Goal: Task Accomplishment & Management: Complete application form

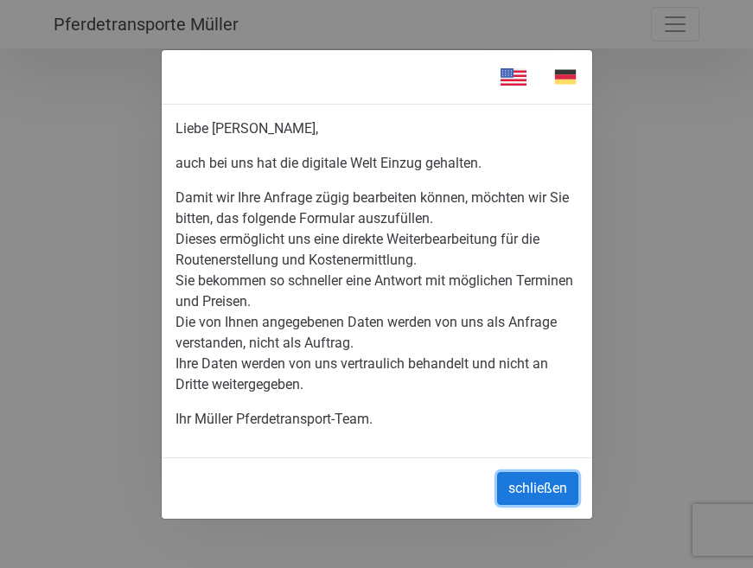
click at [547, 485] on button "schließen" at bounding box center [537, 488] width 81 height 33
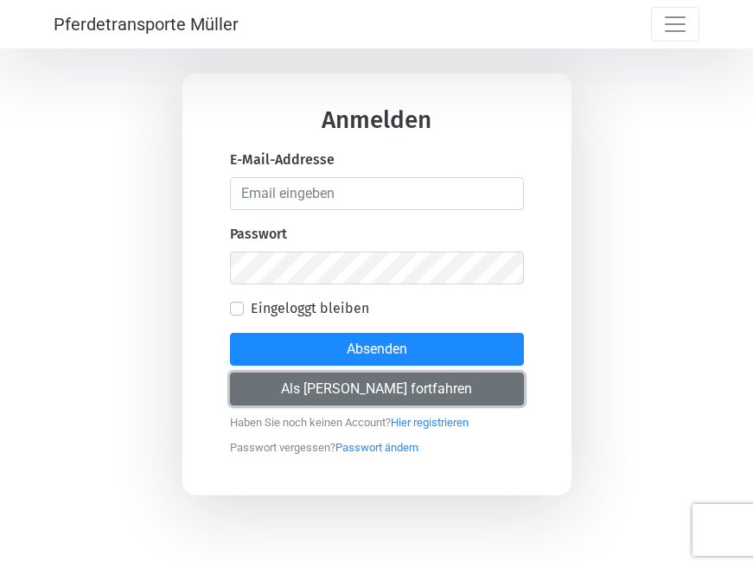
click at [423, 384] on button "Als [PERSON_NAME] fortfahren" at bounding box center [377, 388] width 294 height 33
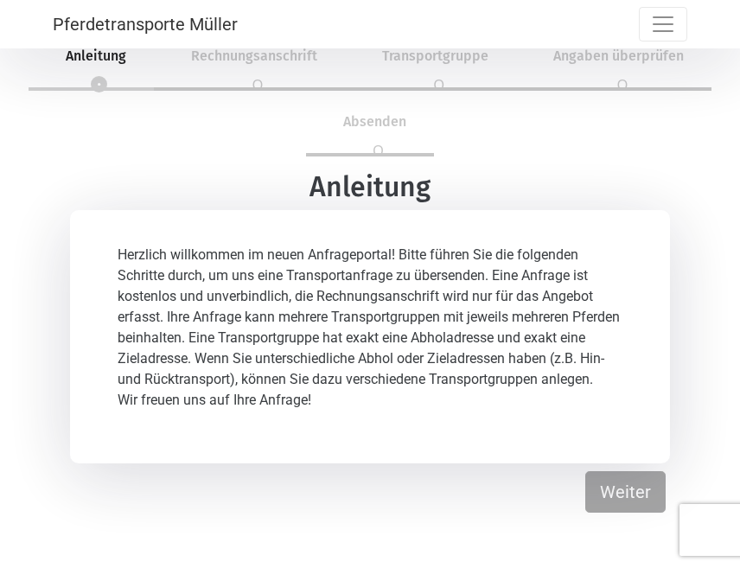
scroll to position [52, 0]
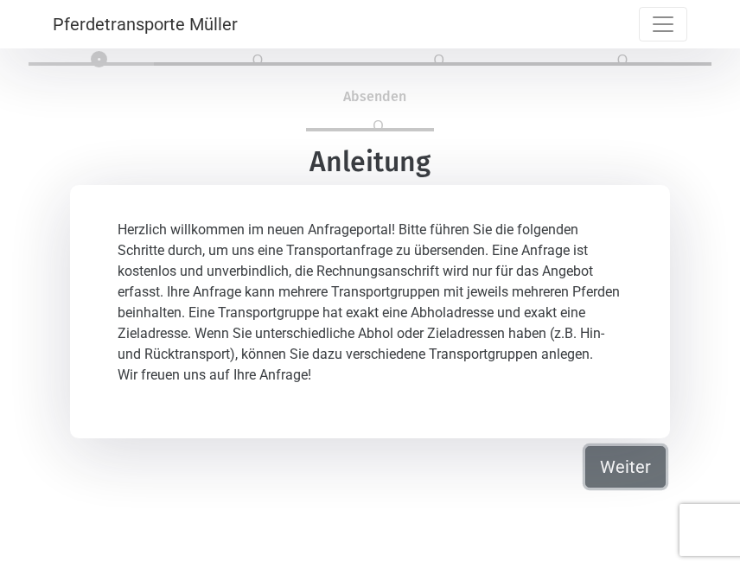
click at [647, 485] on button "Weiter" at bounding box center [625, 466] width 80 height 41
select select "DE"
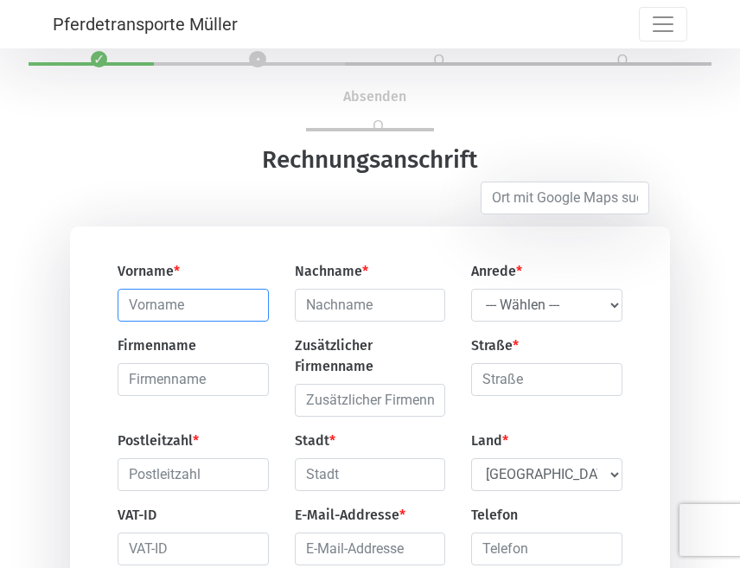
click at [160, 315] on input "text" at bounding box center [193, 305] width 150 height 33
type input "[PERSON_NAME]"
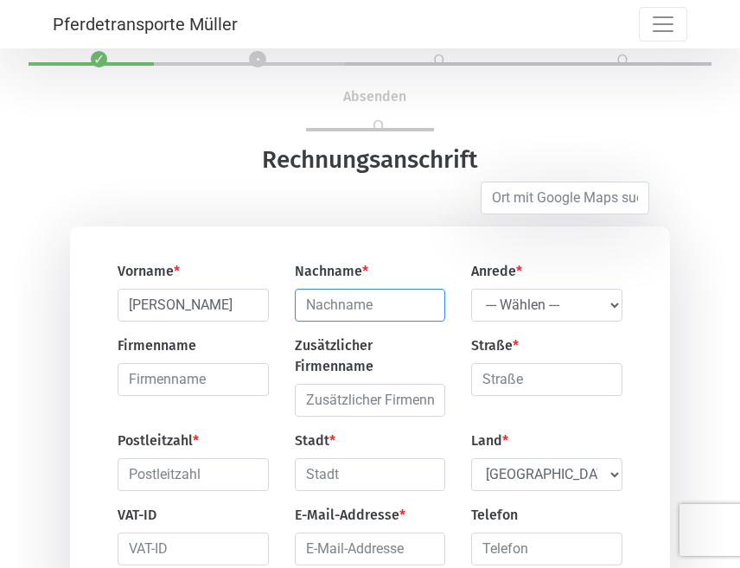
click at [367, 310] on input "text" at bounding box center [370, 305] width 150 height 33
type input "Felberbauer"
click at [520, 306] on select "--- Wählen --- Herr Frau" at bounding box center [546, 305] width 150 height 33
select select "Ms."
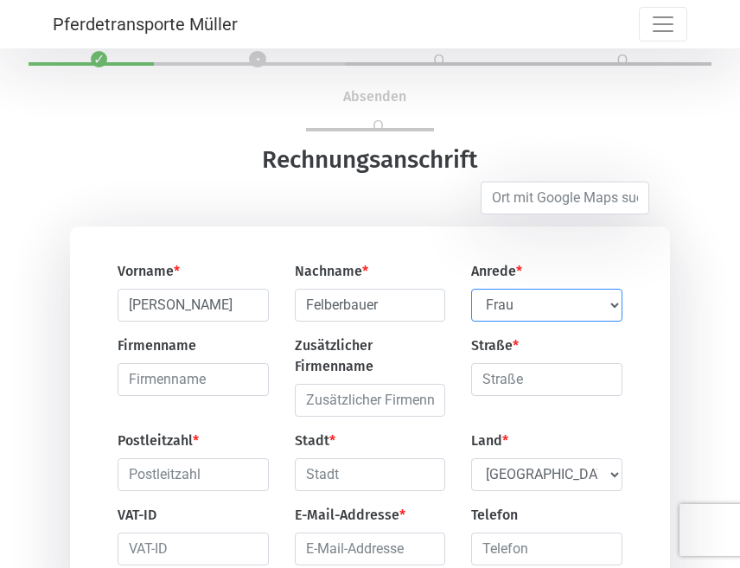
click at [471, 290] on select "--- Wählen --- Herr Frau" at bounding box center [546, 305] width 150 height 33
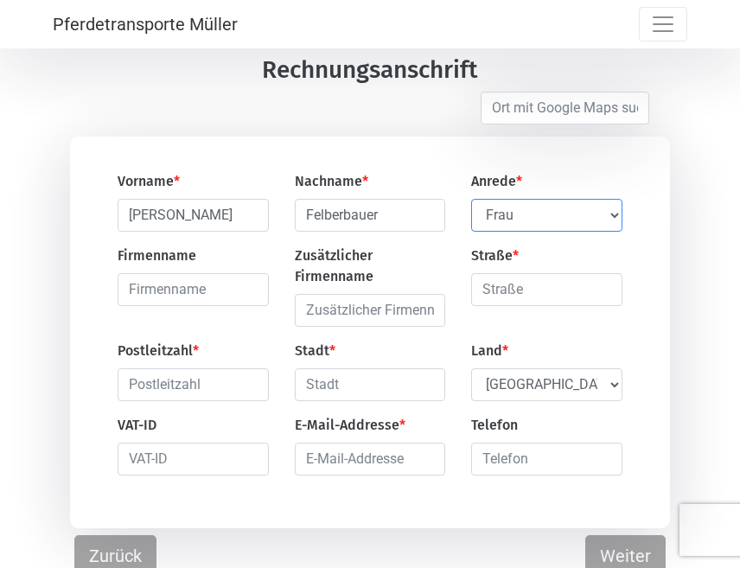
scroll to position [155, 0]
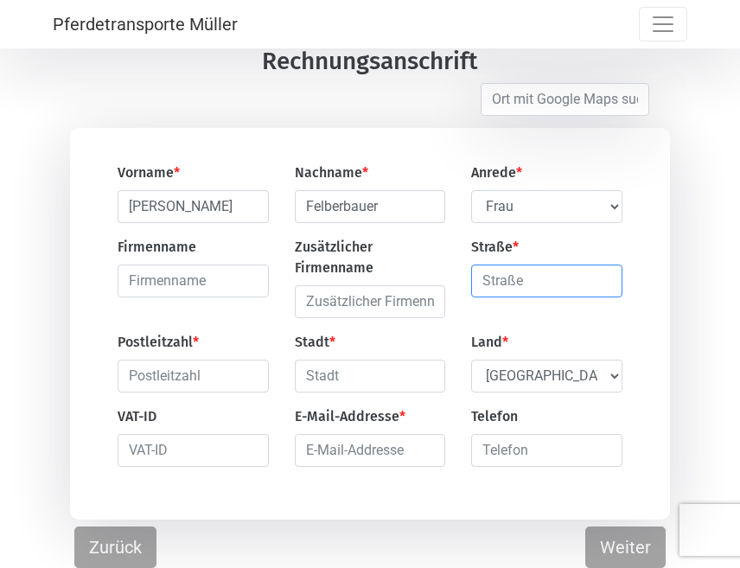
click at [530, 282] on input "text" at bounding box center [546, 280] width 150 height 33
type input "[PERSON_NAME][STREET_ADDRESS]"
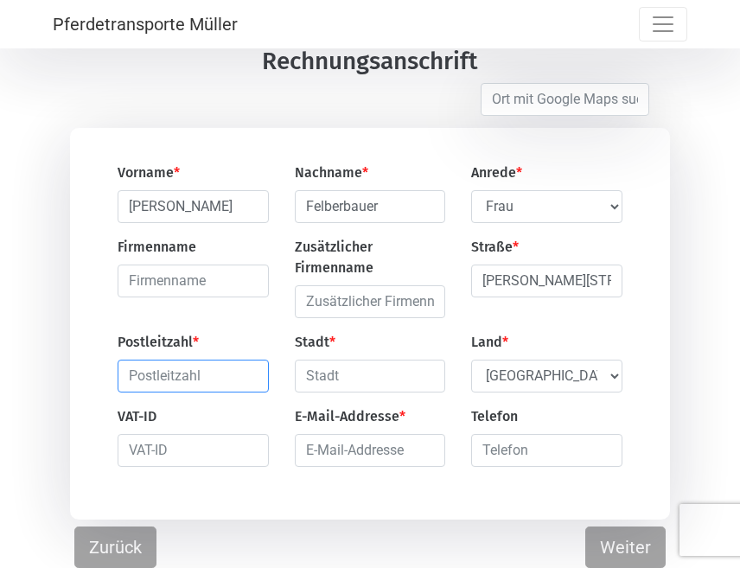
click at [225, 380] on input "text" at bounding box center [193, 376] width 150 height 33
type input "1220"
click at [341, 393] on div "Vorname * [PERSON_NAME] Nachname * Felberbauer Anrede * --- Wählen --- [PERSON_…" at bounding box center [370, 321] width 530 height 318
click at [345, 379] on input "text" at bounding box center [370, 376] width 150 height 33
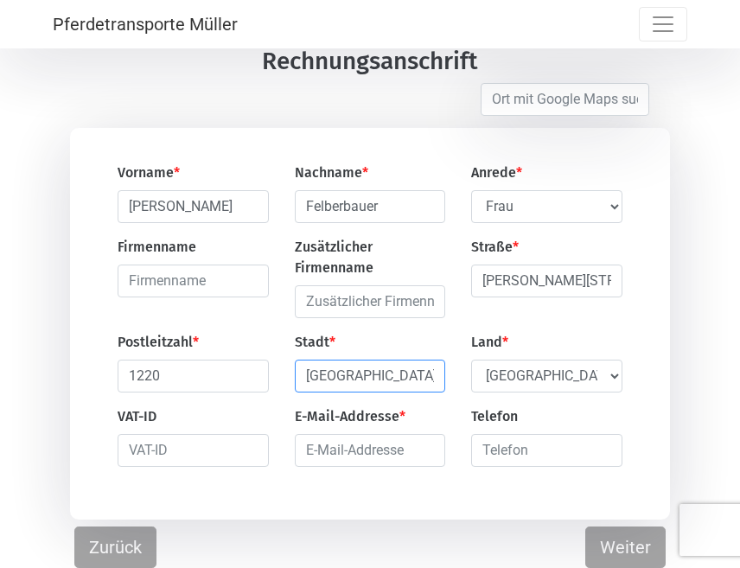
type input "[GEOGRAPHIC_DATA]"
click at [498, 379] on select "Select Country [GEOGRAPHIC_DATA] [GEOGRAPHIC_DATA] [GEOGRAPHIC_DATA] [GEOGRAPHI…" at bounding box center [546, 376] width 150 height 33
select select "AT"
click at [471, 360] on select "Select Country [GEOGRAPHIC_DATA] [GEOGRAPHIC_DATA] [GEOGRAPHIC_DATA] [GEOGRAPHI…" at bounding box center [546, 376] width 150 height 33
click at [197, 444] on input "text" at bounding box center [193, 450] width 150 height 33
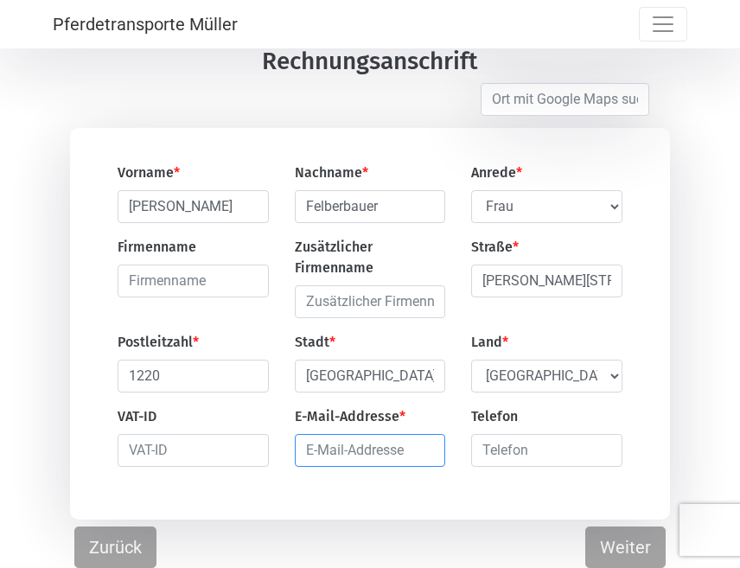
click at [361, 451] on input "email" at bounding box center [370, 450] width 150 height 33
click at [424, 448] on input "[PERSON_NAME][EMAIL_ADDRESS][DOMAIN_NAME]" at bounding box center [370, 450] width 150 height 33
type input "[PERSON_NAME][EMAIL_ADDRESS][DOMAIN_NAME]"
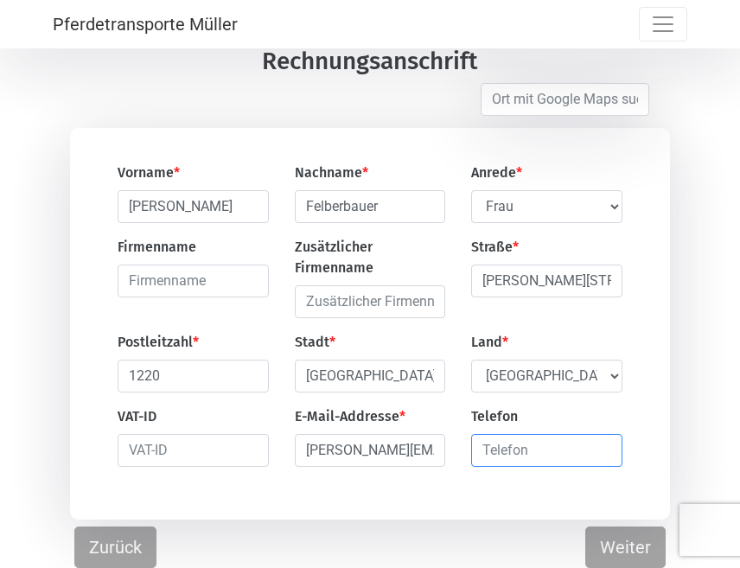
click at [486, 449] on input "number" at bounding box center [546, 450] width 150 height 33
type input "00436641057006"
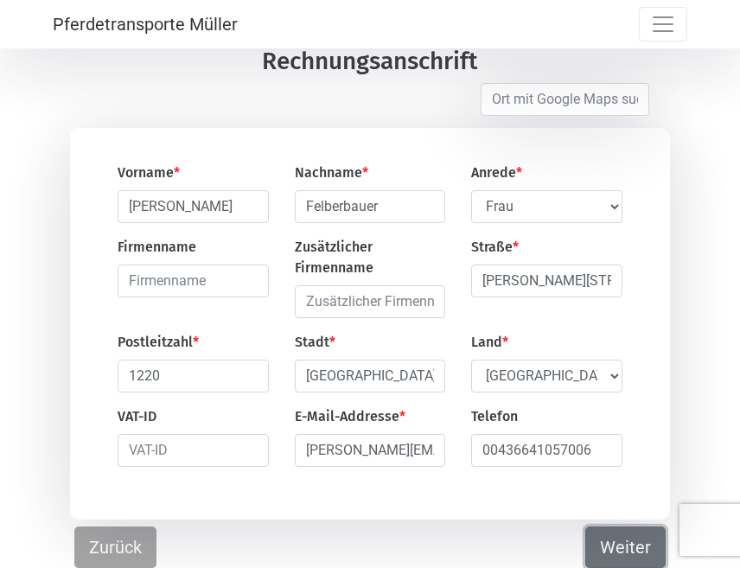
click at [608, 552] on button "Weiter" at bounding box center [625, 546] width 80 height 41
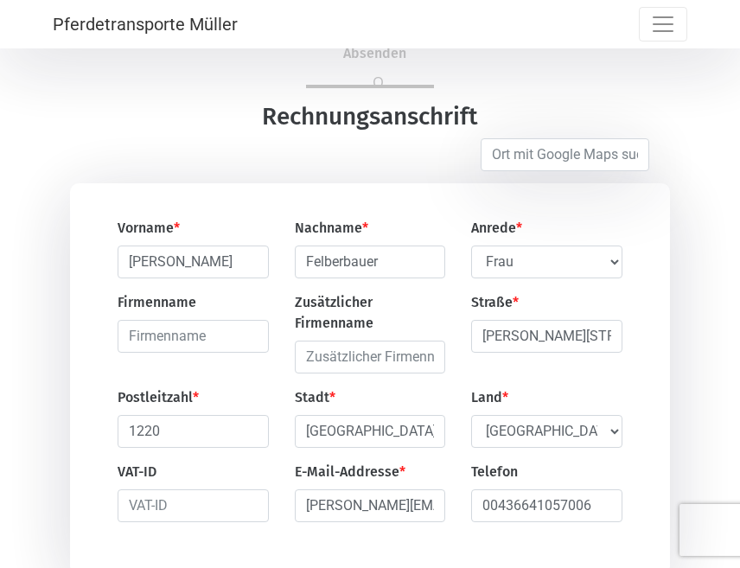
select select "DE"
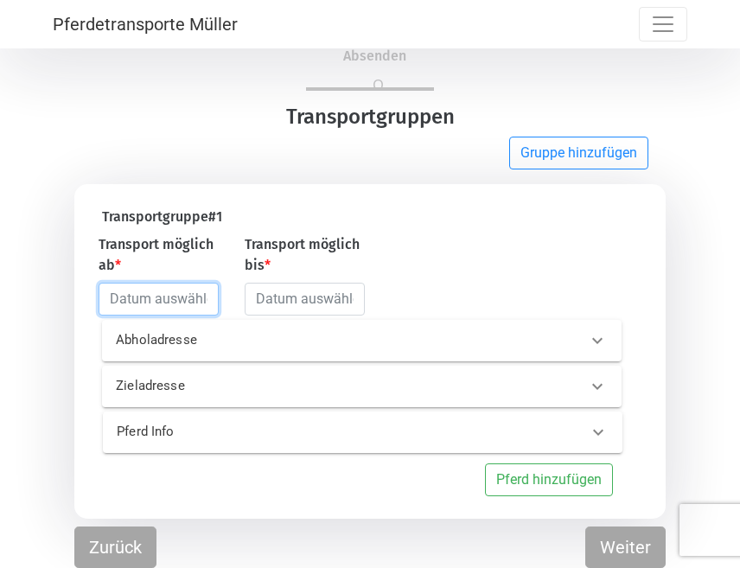
click at [180, 299] on input "text" at bounding box center [159, 299] width 120 height 33
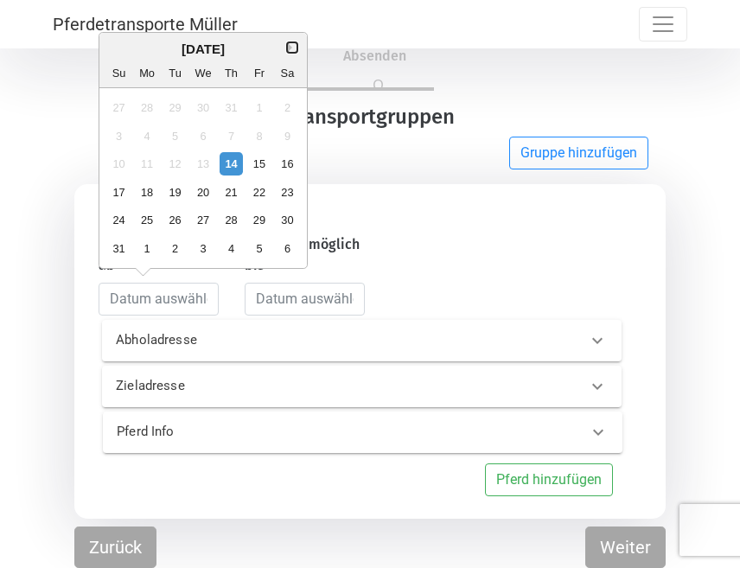
click at [292, 48] on button "Next Month" at bounding box center [292, 47] width 12 height 12
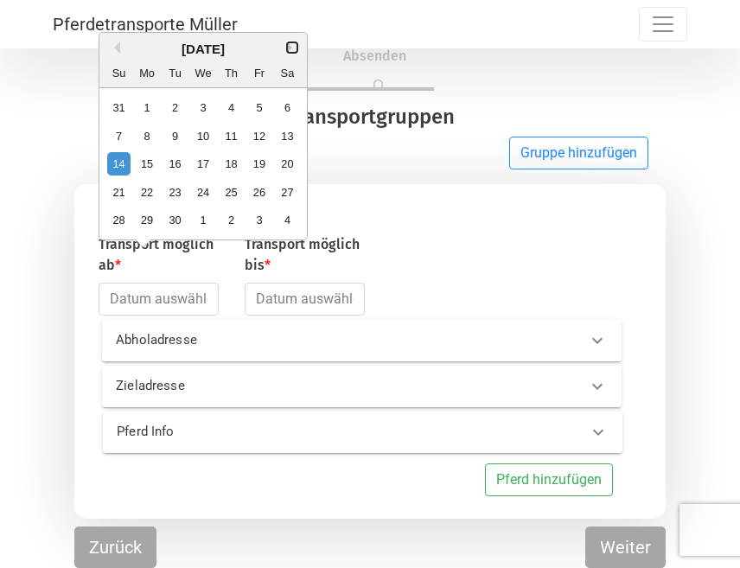
click at [292, 48] on button "Next Month" at bounding box center [292, 47] width 12 height 12
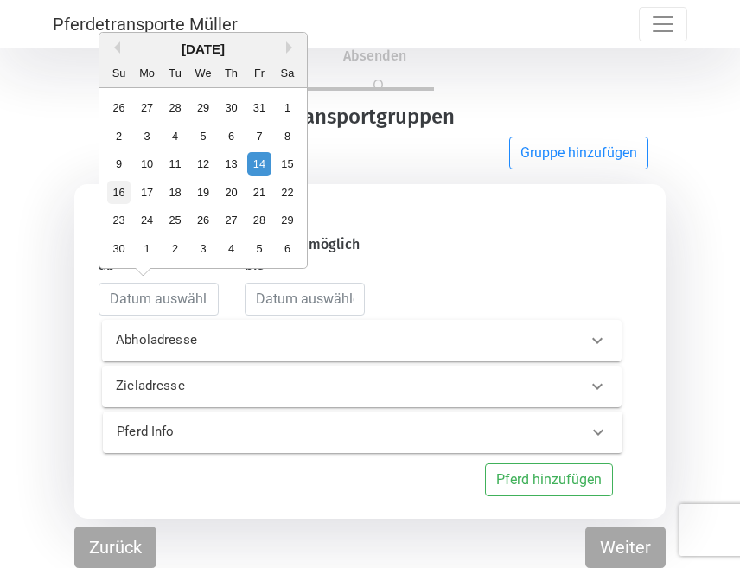
click at [125, 191] on div "16" at bounding box center [118, 191] width 23 height 23
type input "[DATE]"
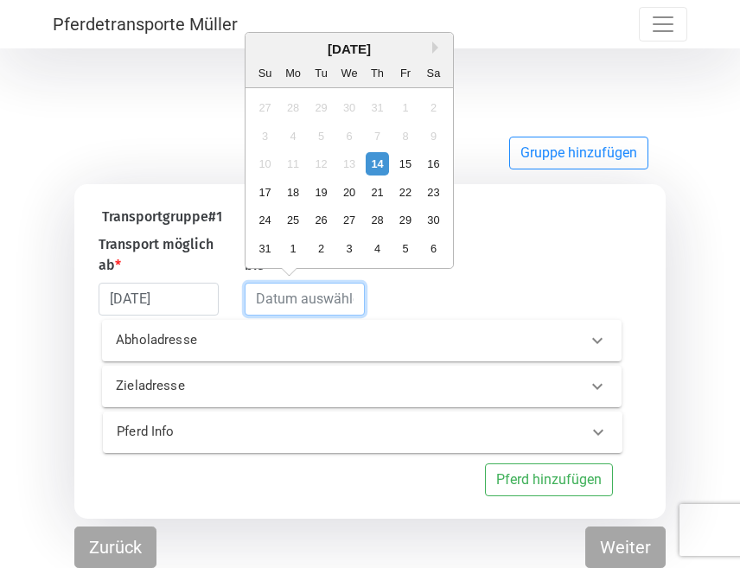
click at [315, 300] on input "text" at bounding box center [305, 299] width 120 height 33
click at [438, 50] on button "Next Month" at bounding box center [438, 47] width 12 height 12
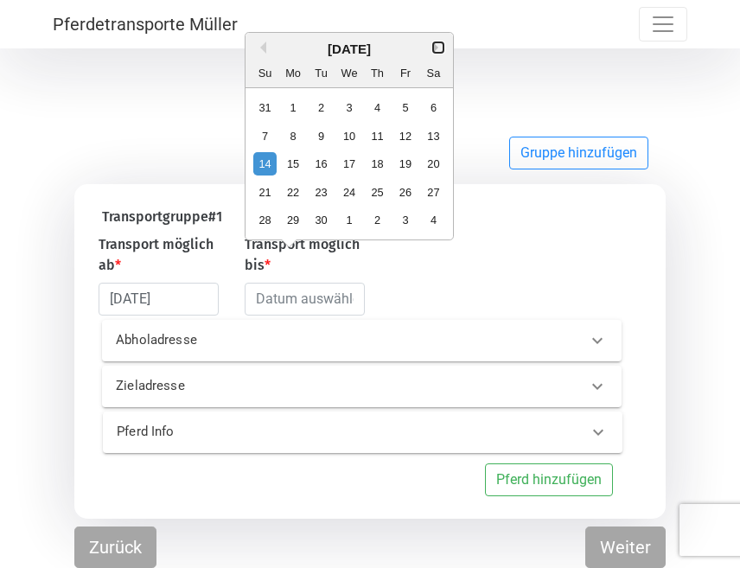
click at [438, 50] on button "Next Month" at bounding box center [438, 47] width 12 height 12
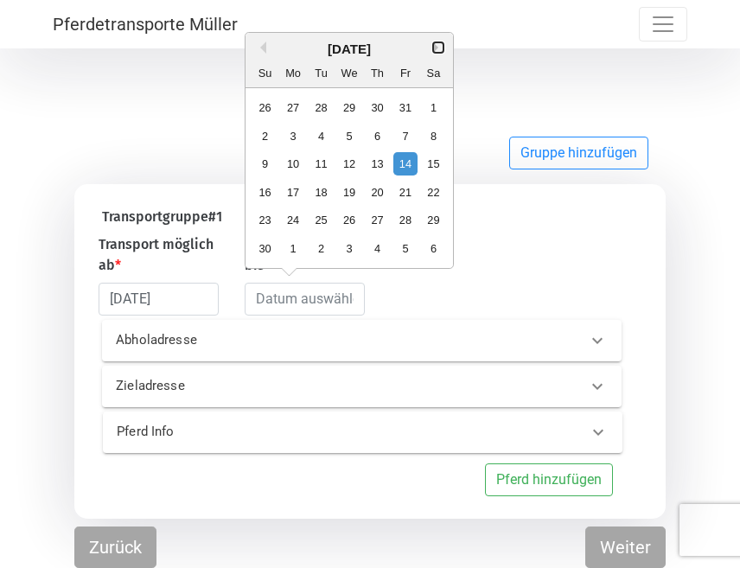
click at [438, 50] on button "Next Month" at bounding box center [438, 47] width 12 height 12
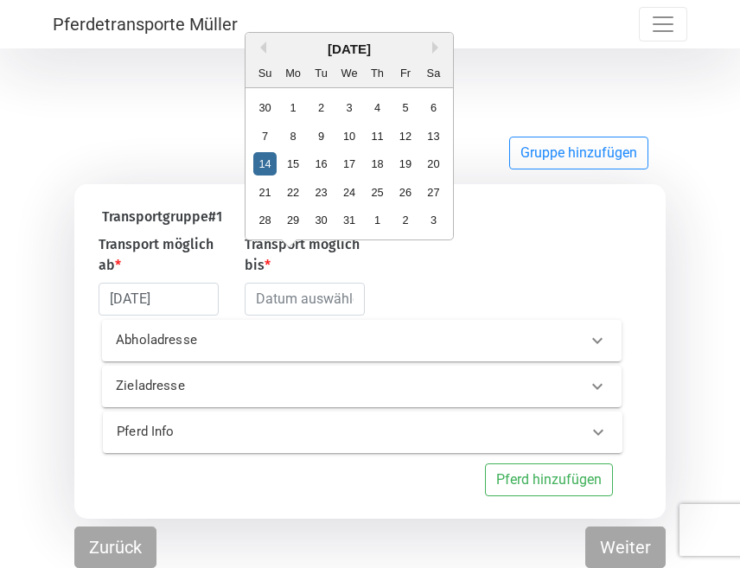
click at [261, 169] on div "14" at bounding box center [264, 163] width 23 height 23
type input "[DATE]"
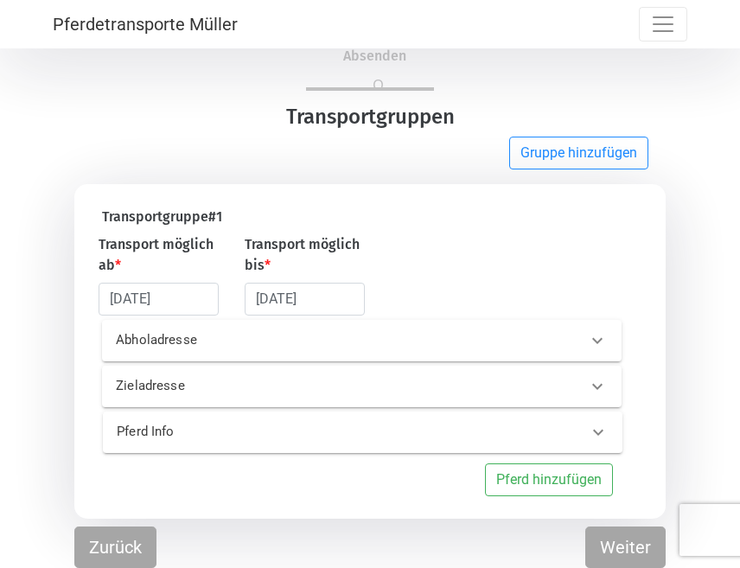
click at [186, 340] on p "Abholadresse" at bounding box center [218, 340] width 204 height 20
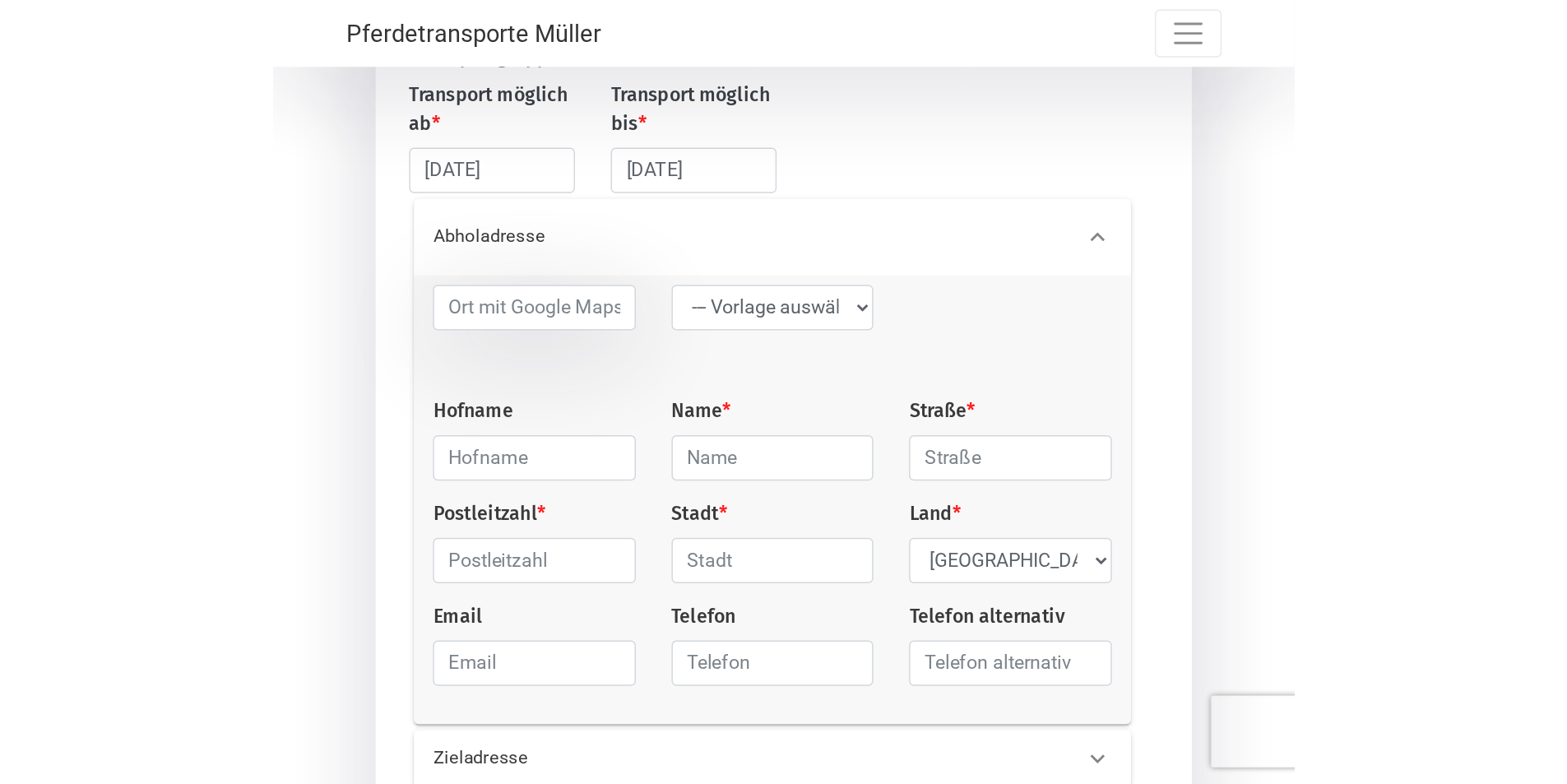
scroll to position [180, 0]
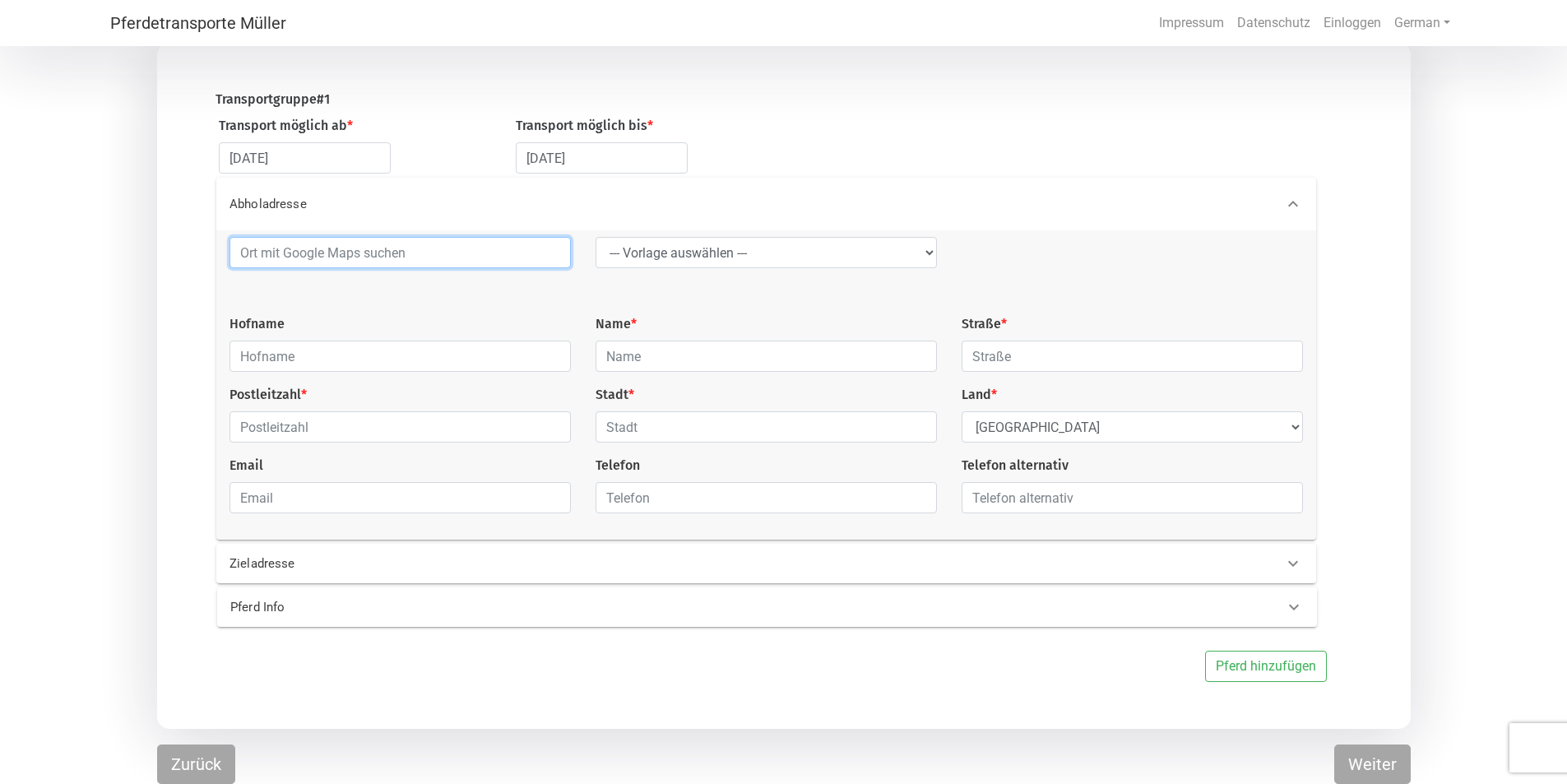
click at [390, 257] on input at bounding box center [400, 252] width 342 height 31
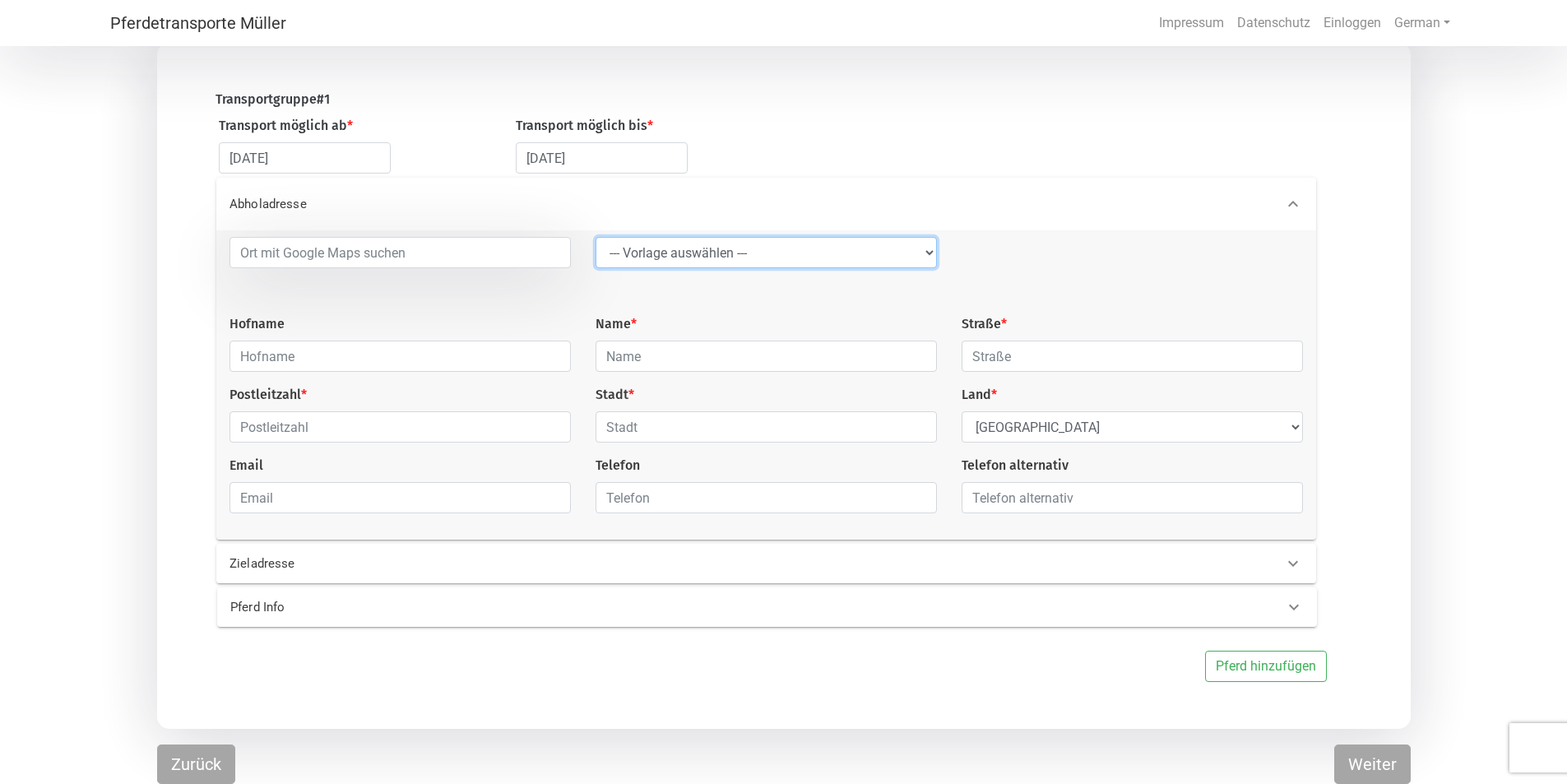
click at [647, 256] on select "--- Vorlage auswählen --- LGG" at bounding box center [766, 252] width 342 height 31
select select "LGG"
click at [596, 237] on select "--- Vorlage auswählen --- LGG" at bounding box center [766, 252] width 342 height 31
type input "Flughafen"
type input "Rue de l’Aéroport"
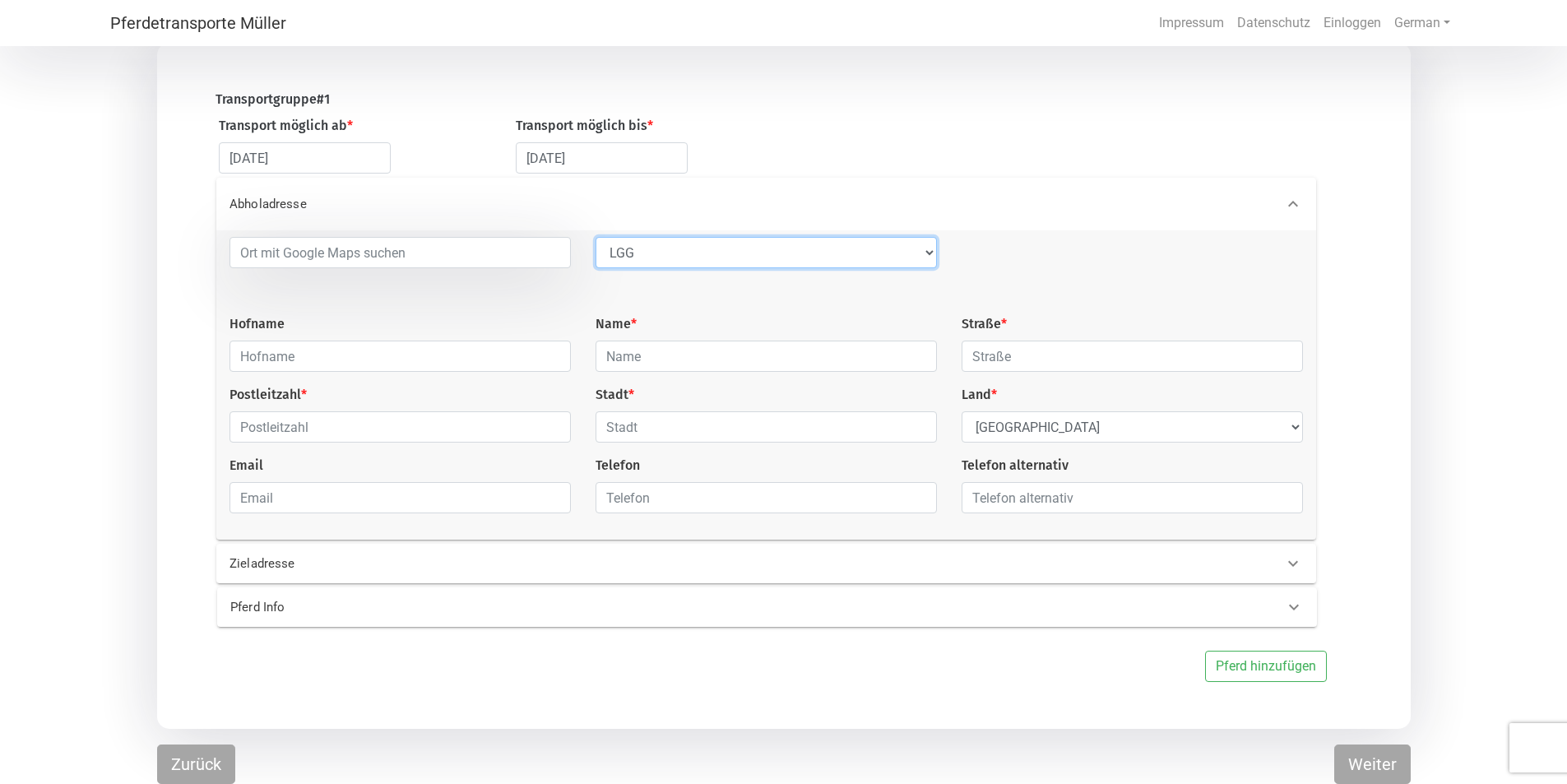
type input "4460"
type input "Grâce-Hollogne"
select select "BE"
click at [390, 539] on p "Zieladresse" at bounding box center [478, 563] width 497 height 19
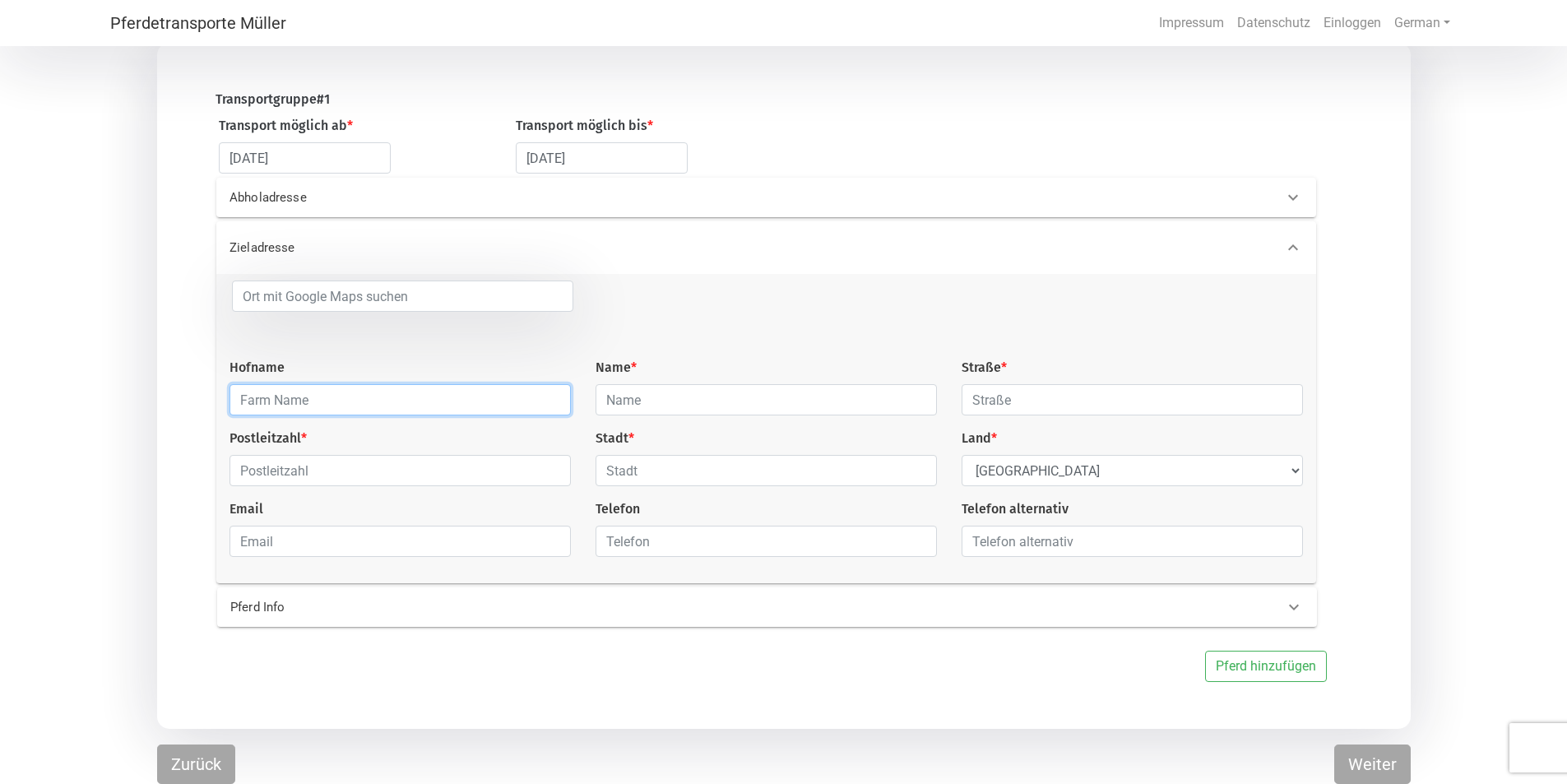
click at [330, 409] on input "text" at bounding box center [400, 400] width 342 height 31
type input "Reitzentrum Sachsengang"
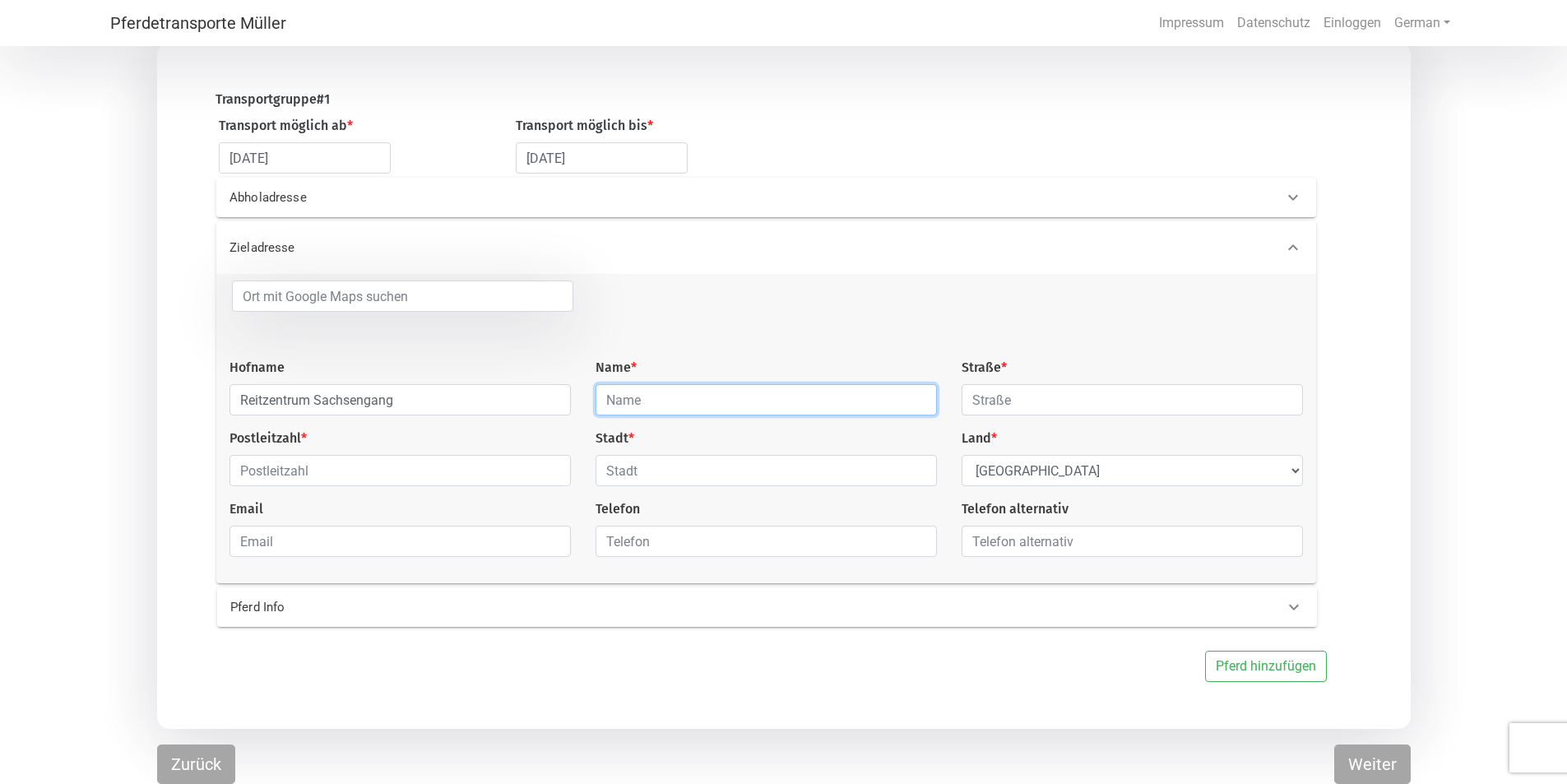
click at [639, 407] on input "text" at bounding box center [766, 400] width 342 height 31
type input "R"
type input "N"
type input "f"
type input "Fam. [PERSON_NAME]"
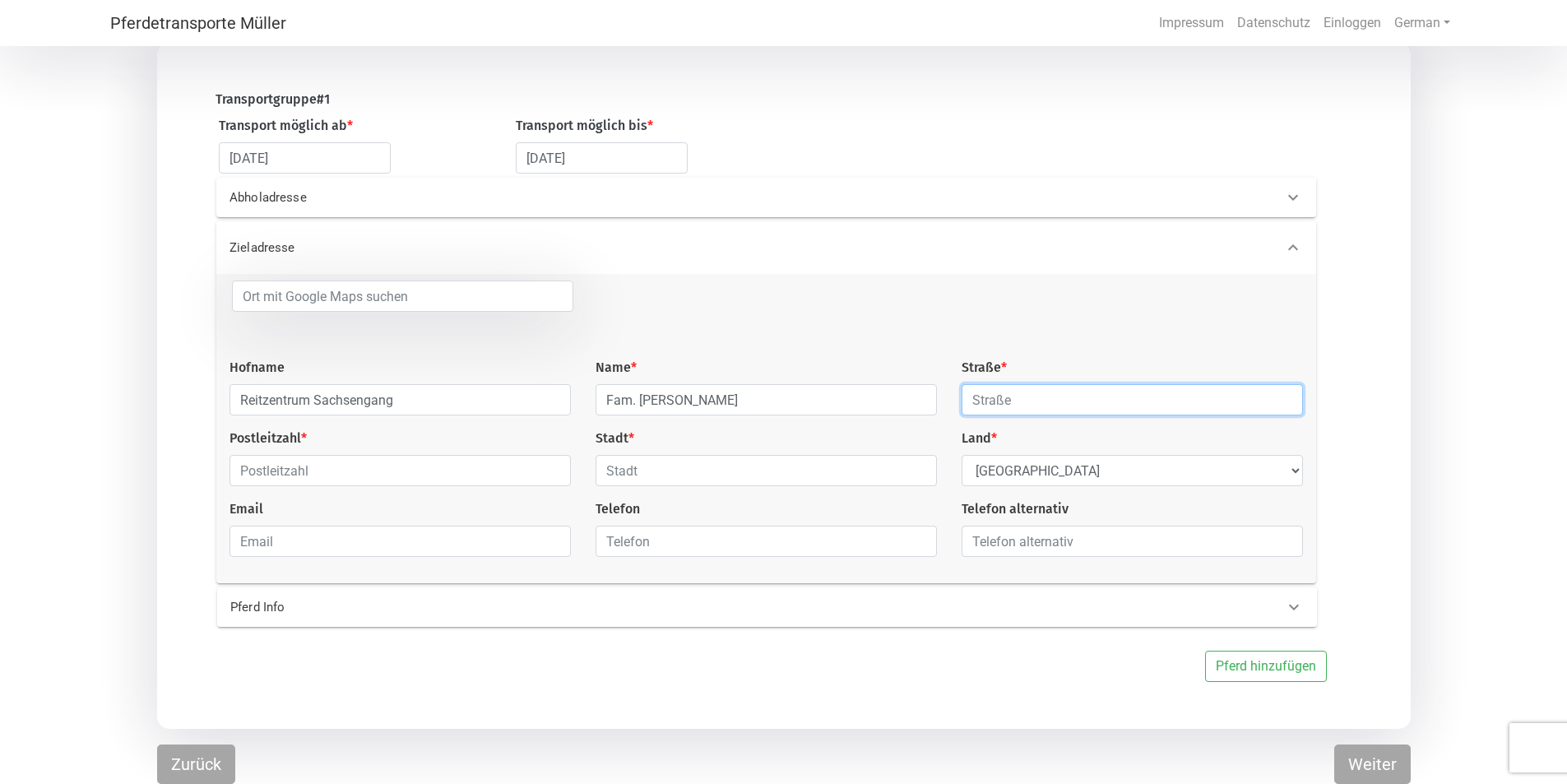
click at [716, 393] on input "text" at bounding box center [1132, 400] width 342 height 31
type input "[STREET_ADDRESS]"
click at [368, 471] on input "text" at bounding box center [400, 470] width 342 height 31
type input "2301"
click at [680, 469] on input "text" at bounding box center [766, 470] width 342 height 31
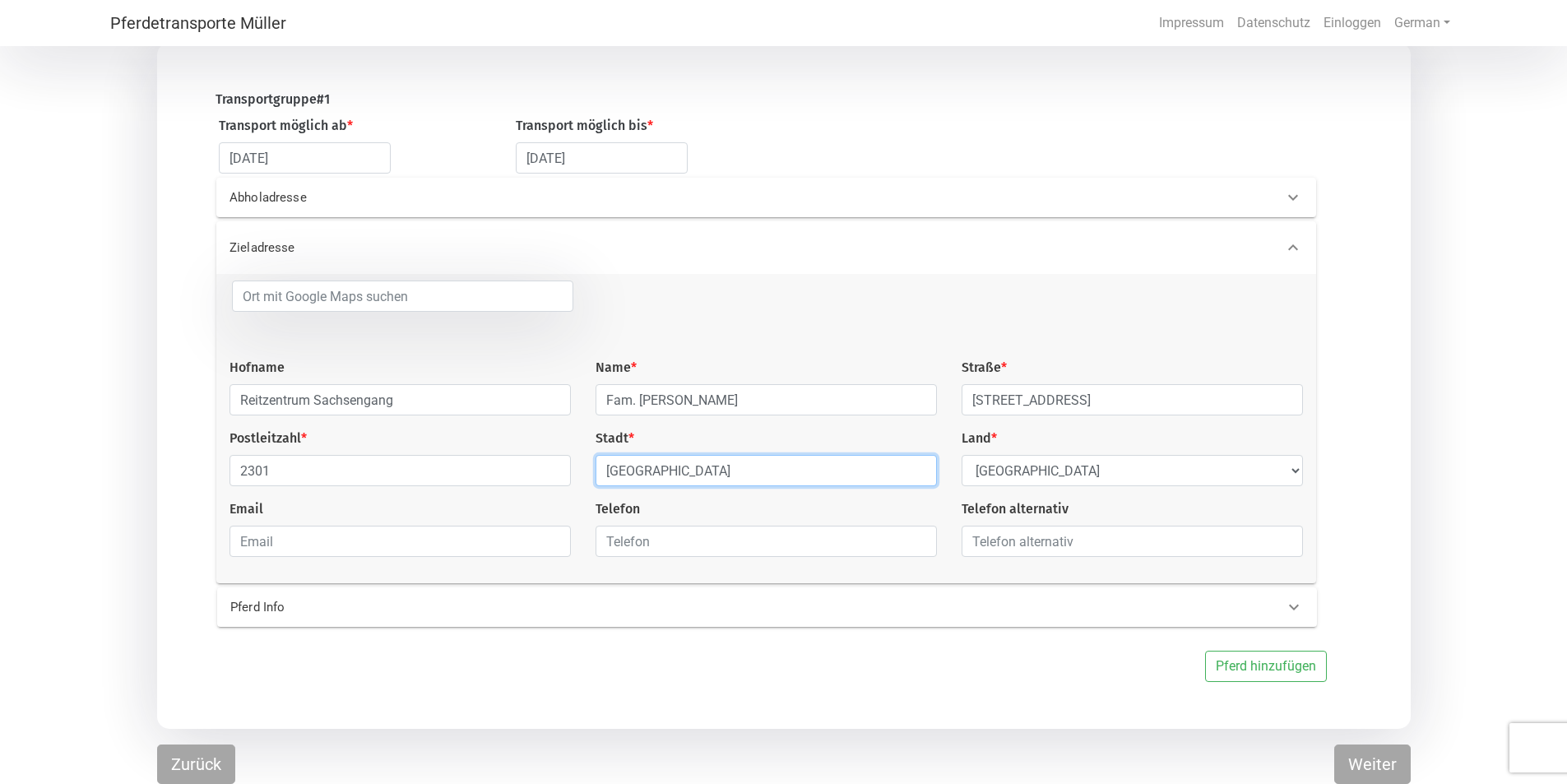
type input "[GEOGRAPHIC_DATA]"
click at [716, 471] on select "Select Country [GEOGRAPHIC_DATA] [GEOGRAPHIC_DATA] [GEOGRAPHIC_DATA] [GEOGRAPHI…" at bounding box center [1132, 470] width 342 height 31
select select "AT"
click at [716, 455] on select "Select Country [GEOGRAPHIC_DATA] [GEOGRAPHIC_DATA] [GEOGRAPHIC_DATA] [GEOGRAPHI…" at bounding box center [1132, 470] width 342 height 31
click at [406, 539] on input "email" at bounding box center [400, 540] width 342 height 31
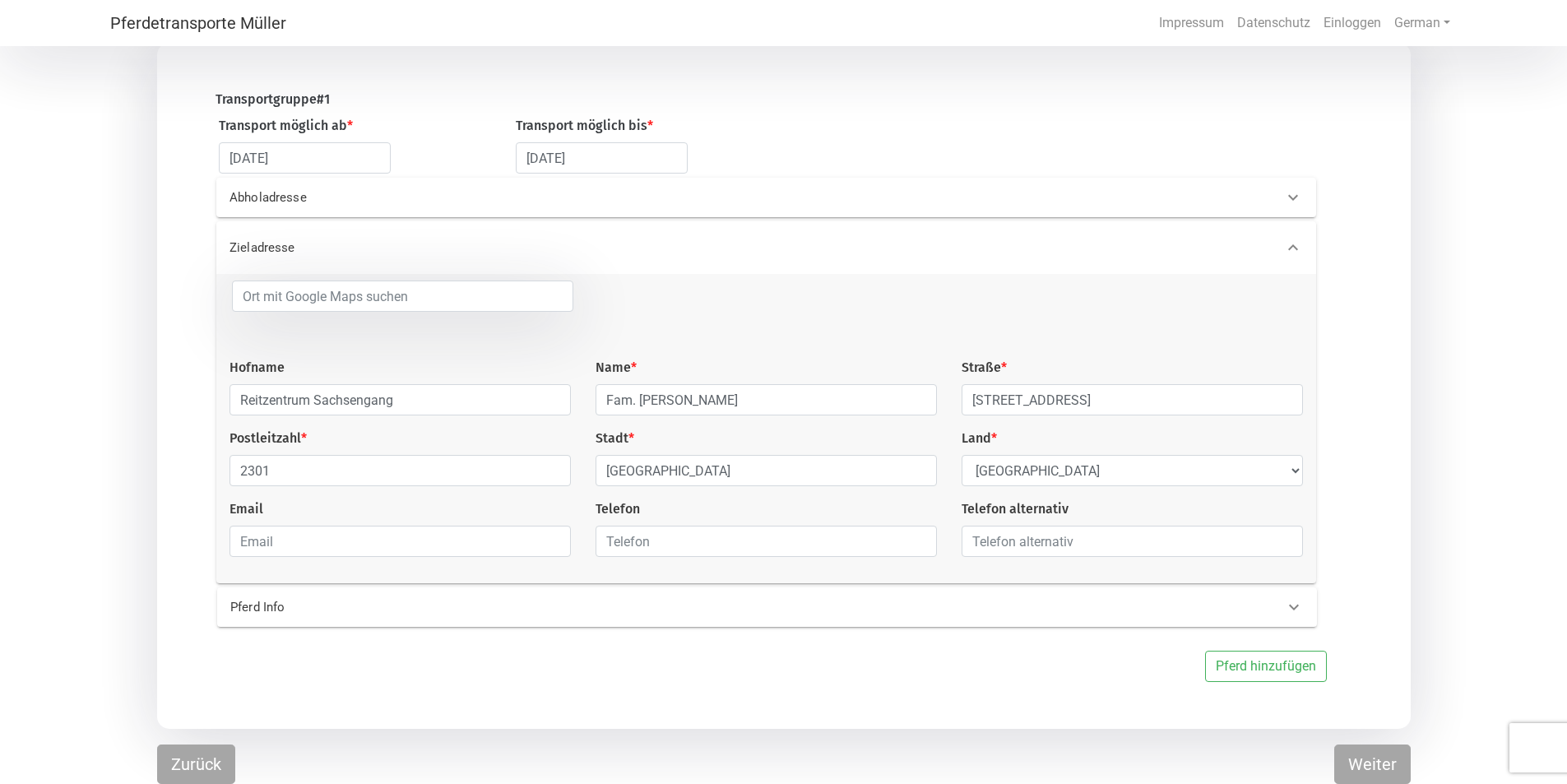
click at [269, 539] on p "Pferd Info" at bounding box center [479, 607] width 497 height 19
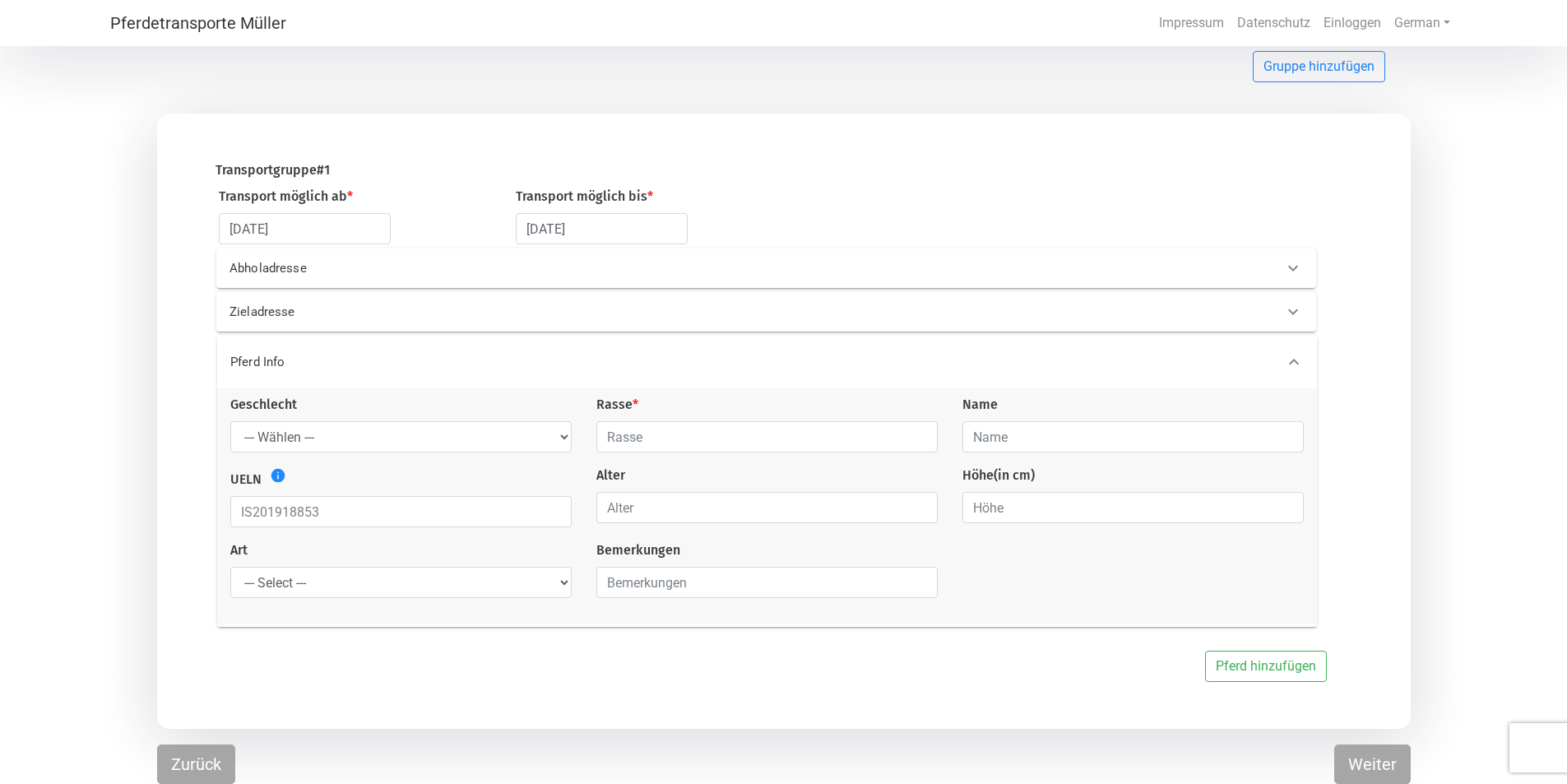
scroll to position [107, 0]
click at [409, 446] on select "--- Wählen --- [PERSON_NAME] [PERSON_NAME] [PERSON_NAME]" at bounding box center [401, 439] width 342 height 31
select select "gelding"
click at [230, 423] on select "--- Wählen --- [PERSON_NAME] [PERSON_NAME] [PERSON_NAME]" at bounding box center [401, 439] width 342 height 31
click at [650, 429] on input "text" at bounding box center [767, 439] width 342 height 31
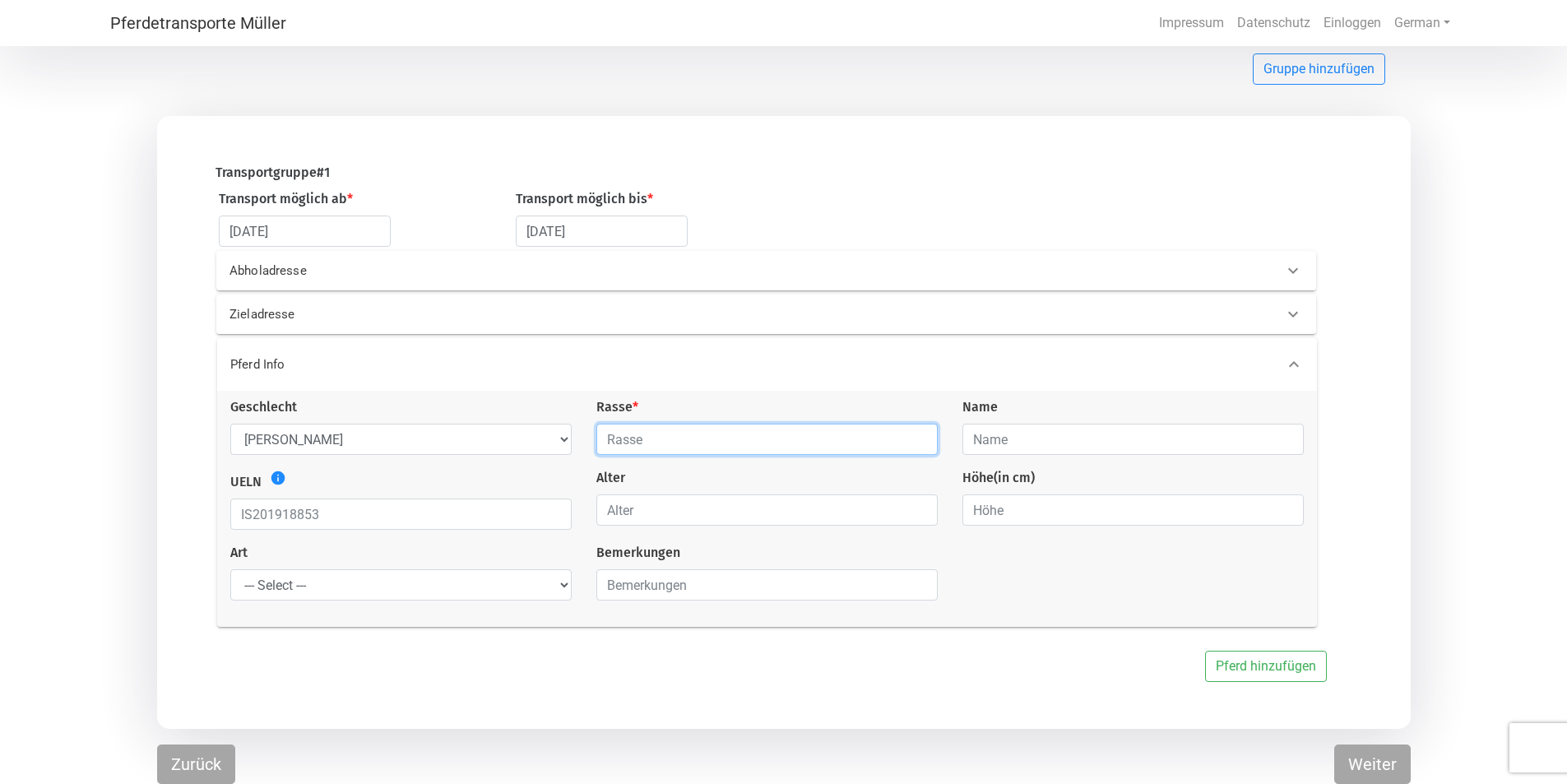
type input "Islandpferd"
click at [716, 439] on input "text" at bounding box center [1133, 439] width 342 height 31
type input "Juni fra [GEOGRAPHIC_DATA]"
click at [619, 512] on input "number" at bounding box center [767, 509] width 342 height 31
type input "4"
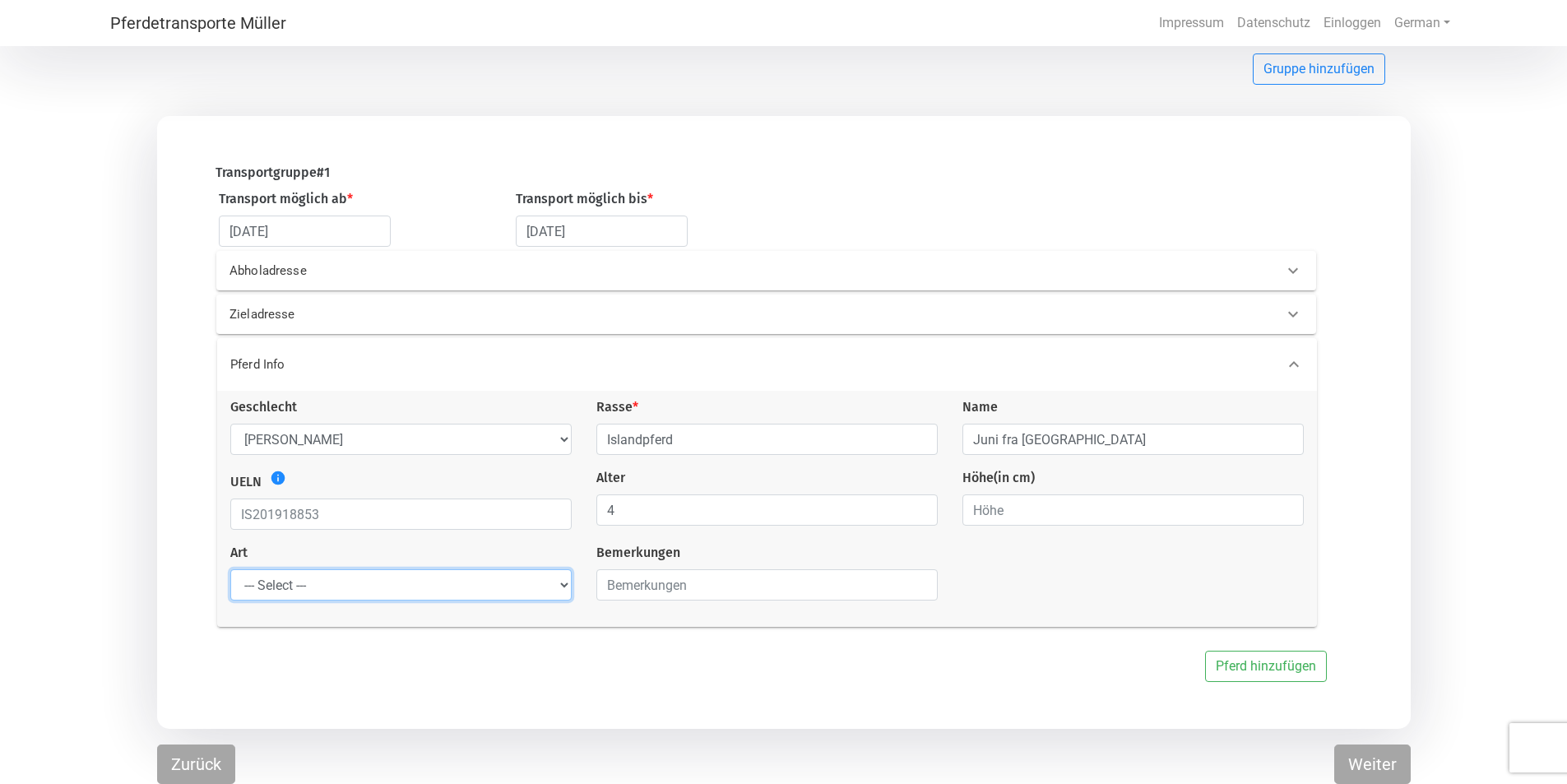
click at [352, 539] on select "--- Select --- Problempferd Reitpferd Rohes Pferd Fohlen" at bounding box center [401, 584] width 342 height 31
select select "saddle_horse"
click at [230, 539] on select "--- Select --- Problempferd Reitpferd Rohes Pferd Fohlen" at bounding box center [401, 584] width 342 height 31
click at [716, 539] on button "Pferd hinzufügen" at bounding box center [1266, 666] width 122 height 31
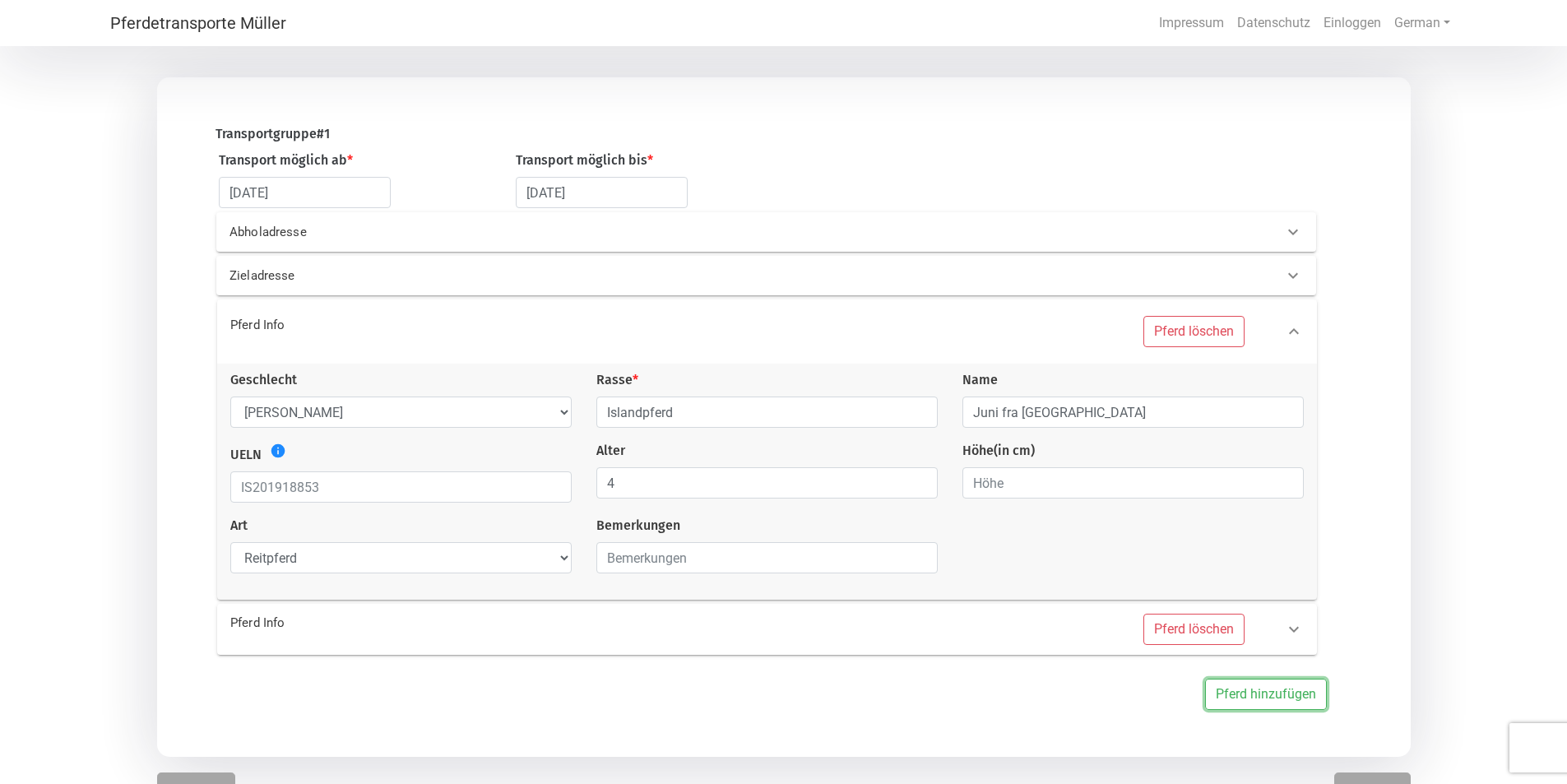
scroll to position [173, 0]
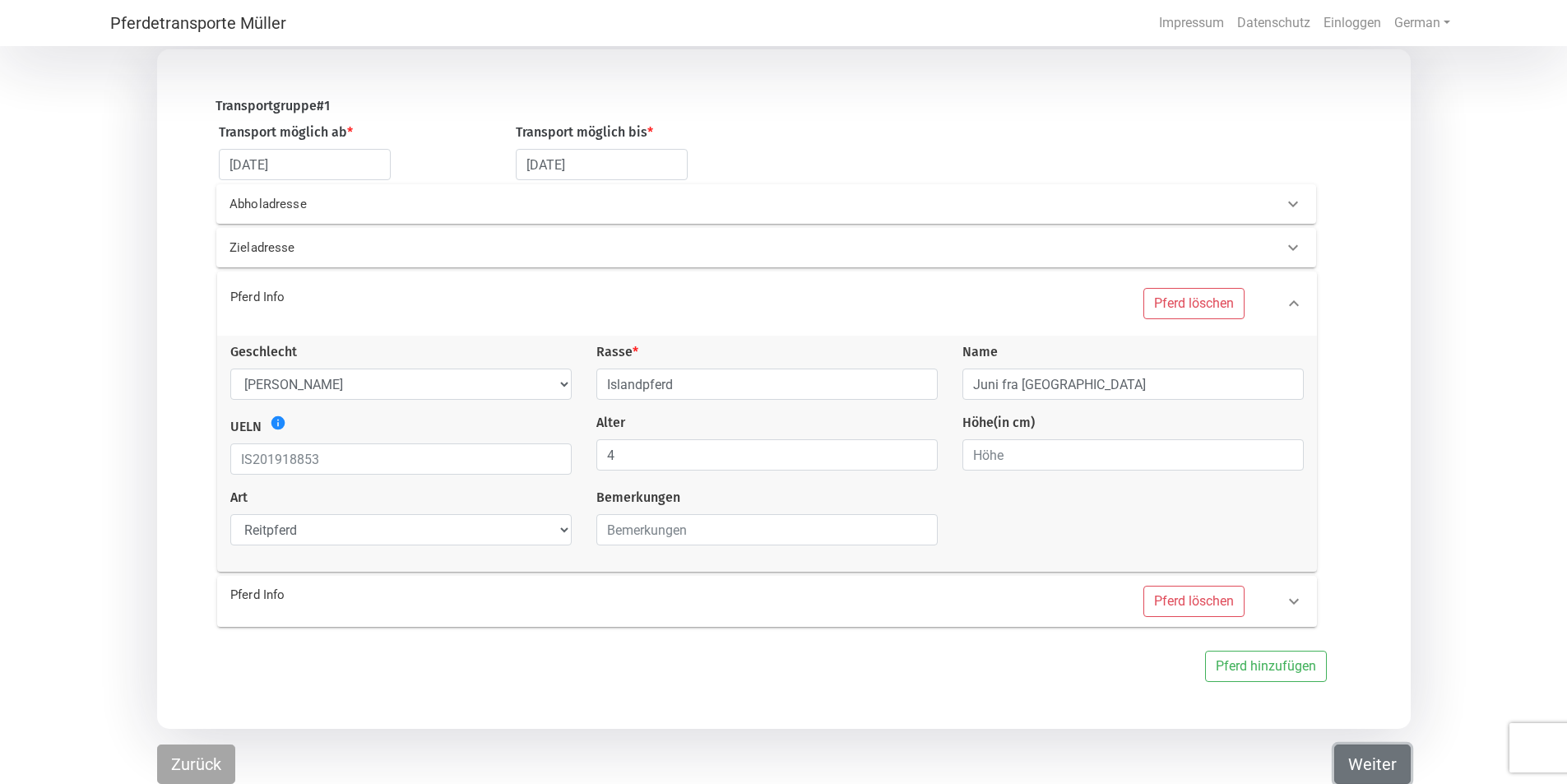
click at [716, 539] on button "Weiter" at bounding box center [1373, 763] width 76 height 39
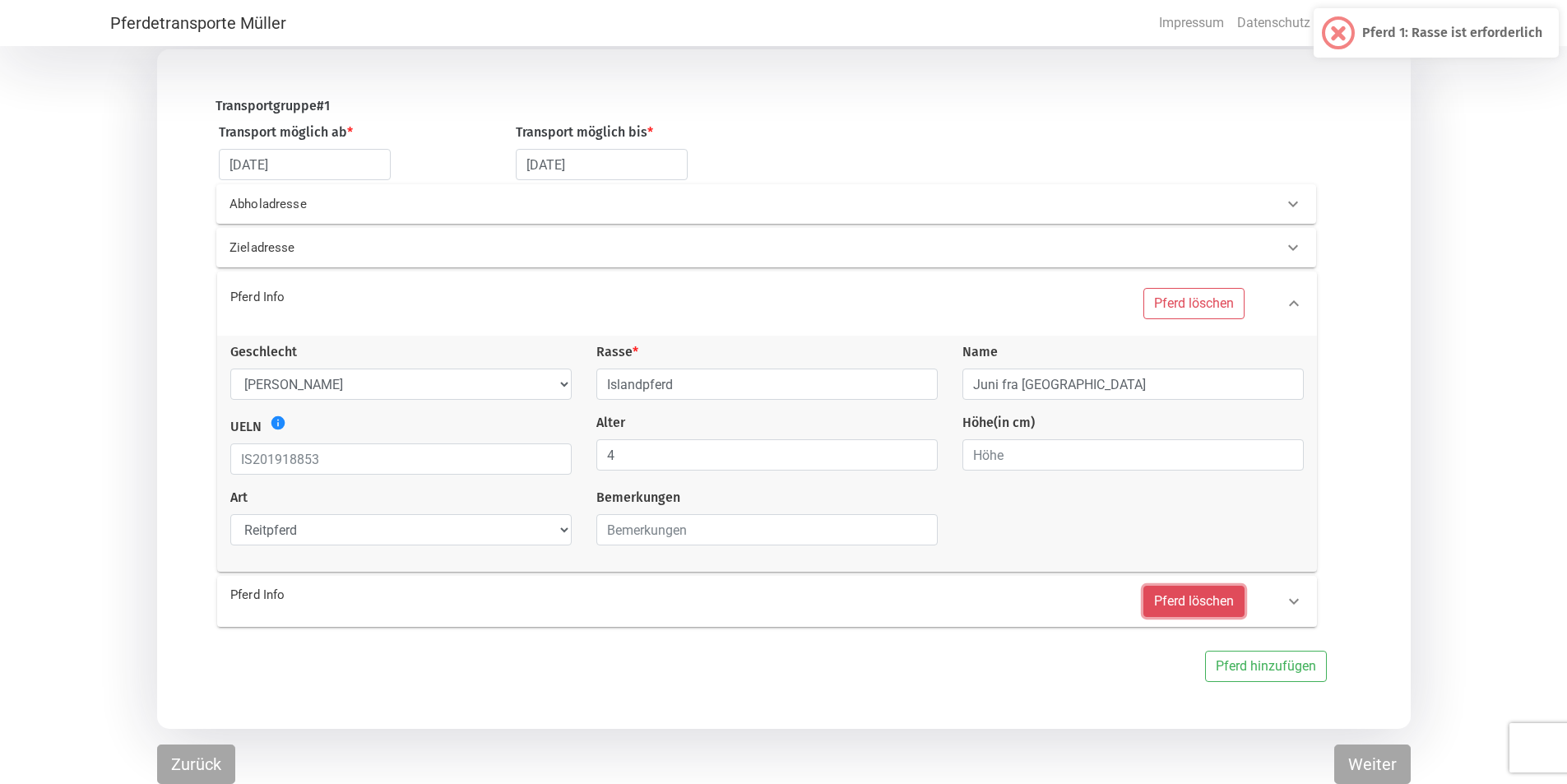
click at [716, 539] on button "Pferd löschen" at bounding box center [1194, 600] width 101 height 31
select select
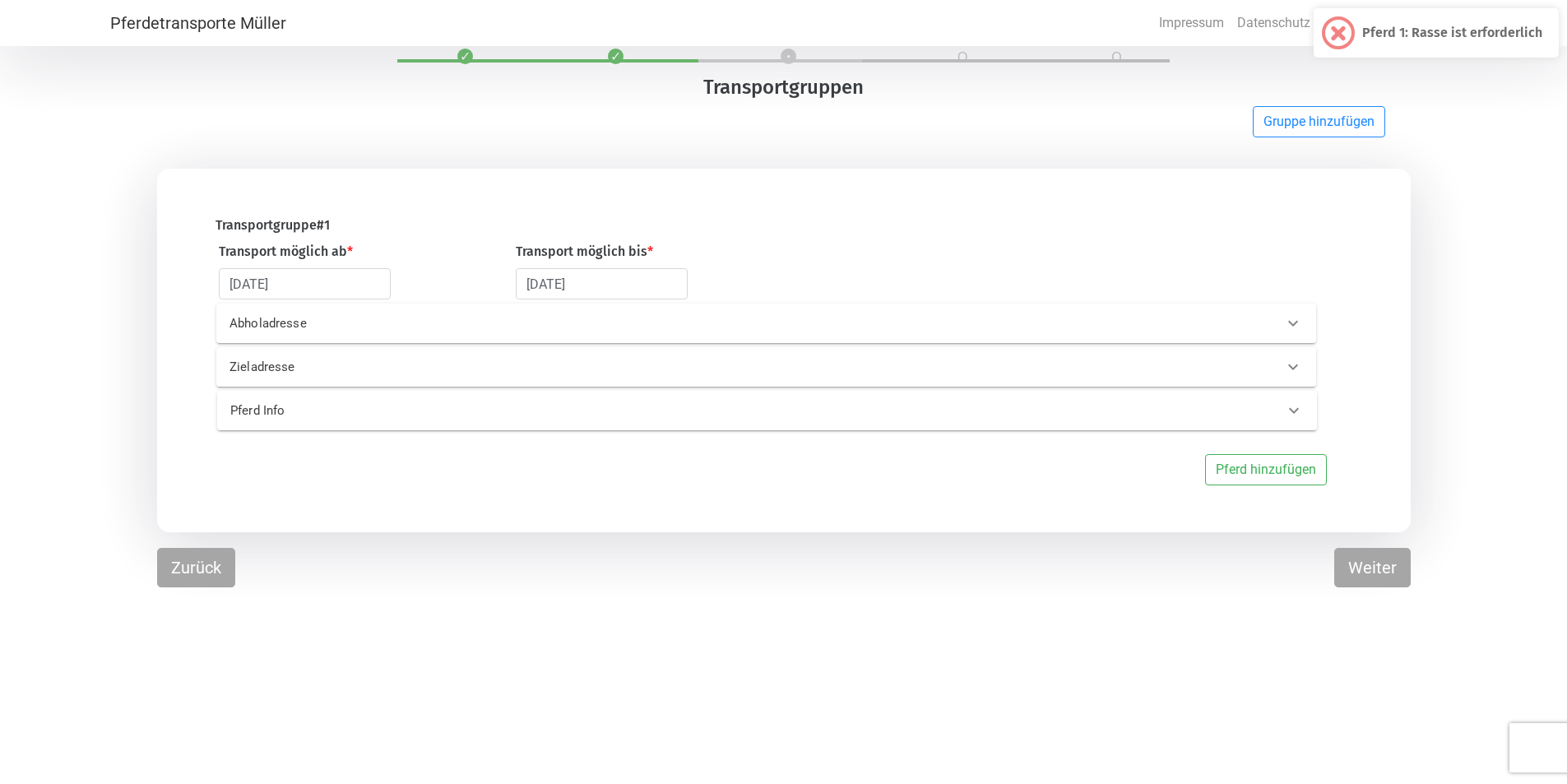
click at [248, 421] on p "Pferd Info" at bounding box center [479, 411] width 497 height 19
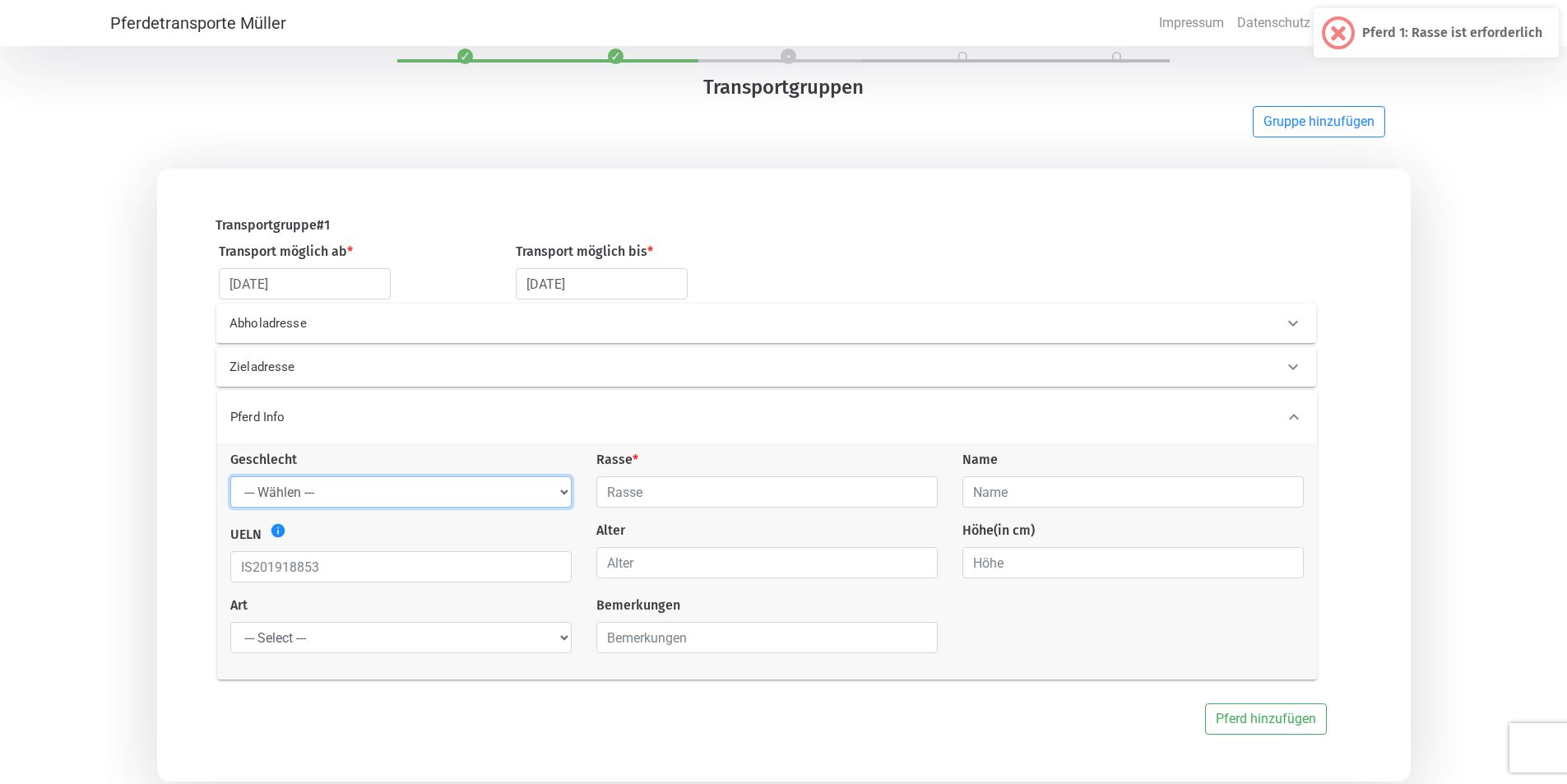
click at [307, 500] on select "--- Wählen --- [PERSON_NAME] [PERSON_NAME] [PERSON_NAME]" at bounding box center [401, 491] width 342 height 31
select select "gelding"
click at [230, 480] on select "--- Wählen --- [PERSON_NAME] [PERSON_NAME] [PERSON_NAME]" at bounding box center [401, 491] width 342 height 31
click at [708, 502] on input "text" at bounding box center [767, 491] width 342 height 31
type input "Islandpferd"
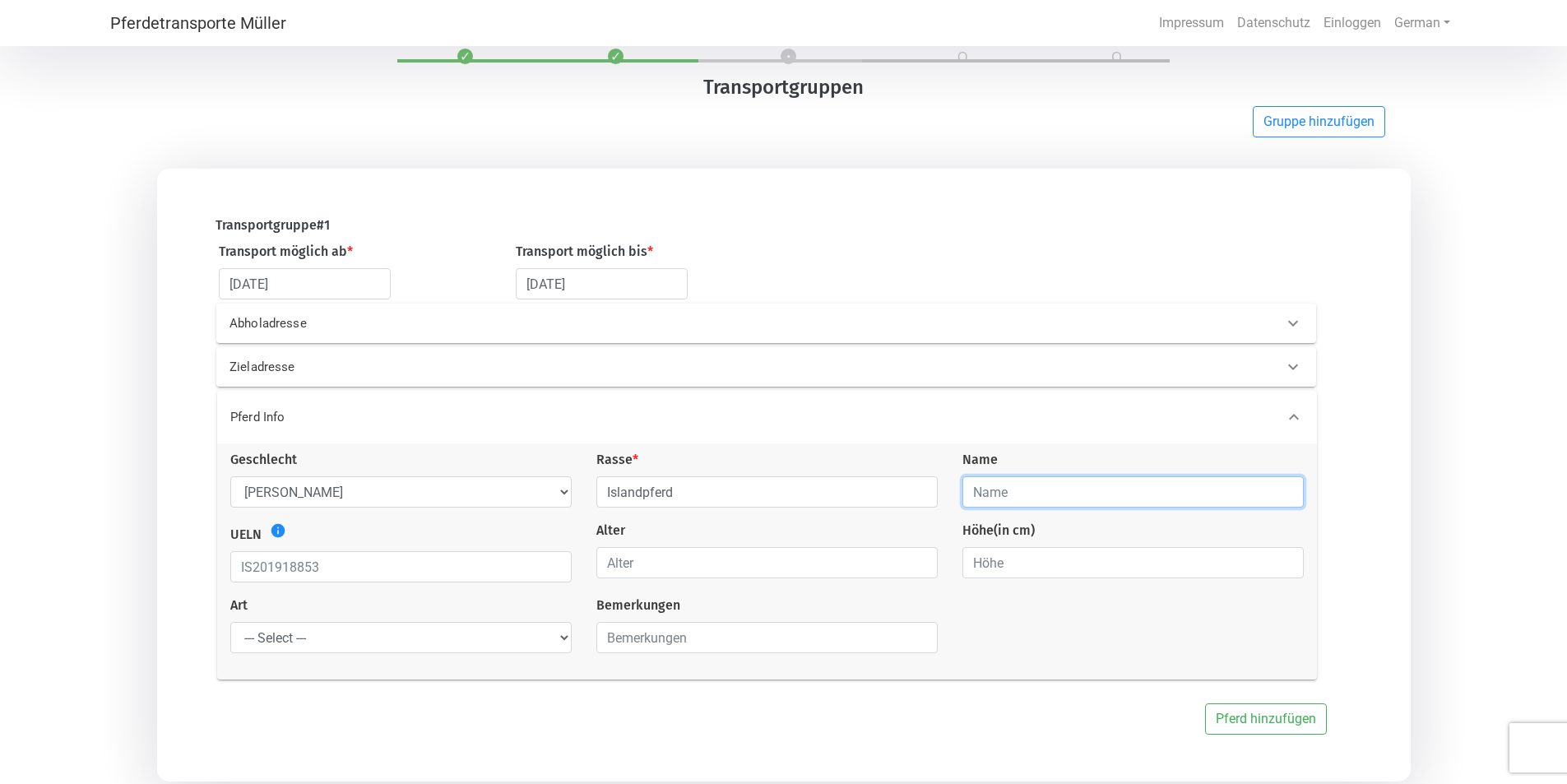
click at [716, 507] on input "text" at bounding box center [1133, 491] width 342 height 31
type input "Juni fra [GEOGRAPHIC_DATA]"
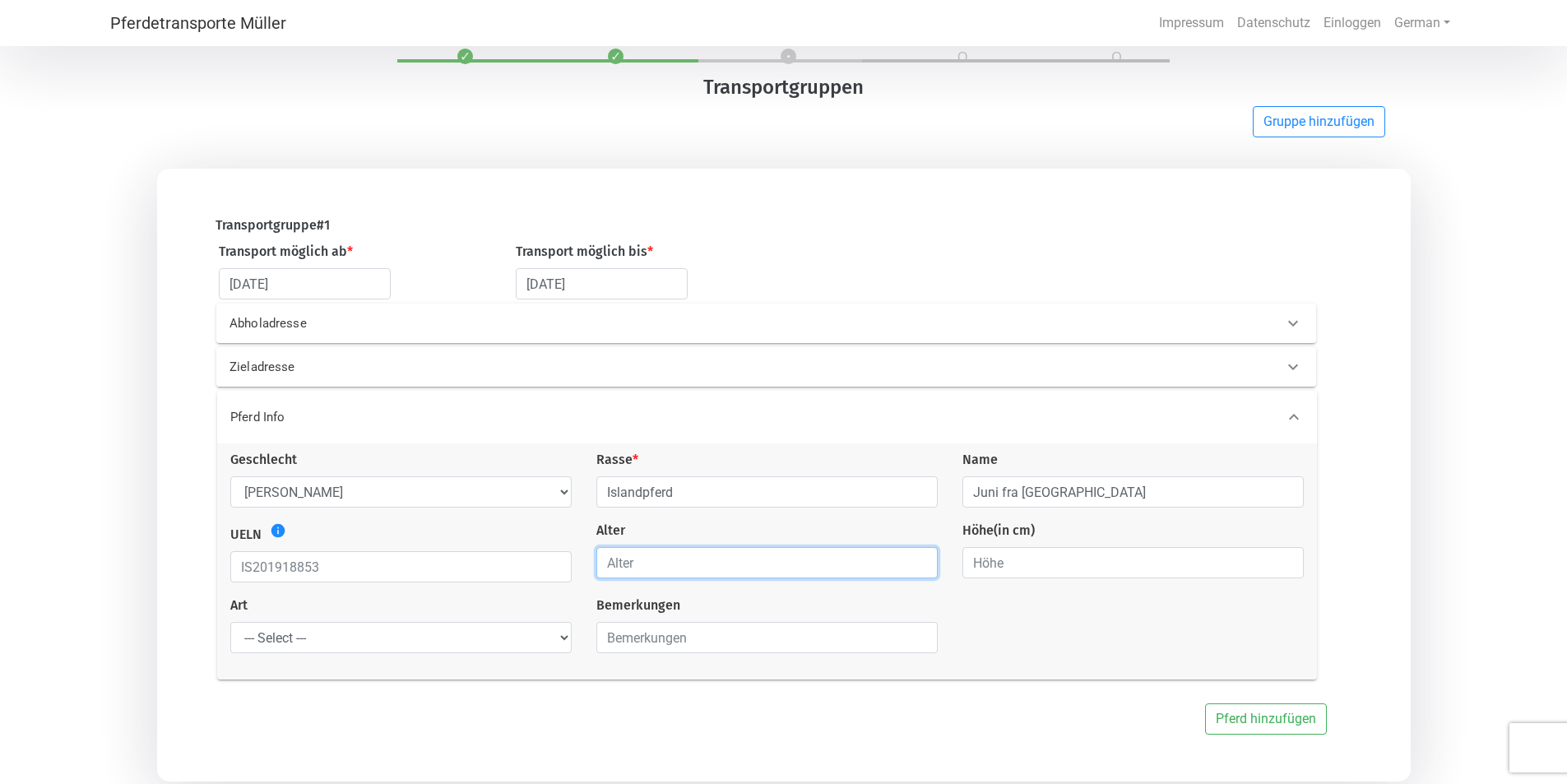
click at [716, 539] on input "number" at bounding box center [767, 562] width 342 height 31
click at [716, 539] on input "5" at bounding box center [767, 562] width 342 height 31
type input "4"
click at [716, 539] on input "4" at bounding box center [767, 562] width 342 height 31
click at [491, 539] on select "--- Select --- Problempferd Reitpferd Rohes Pferd Fohlen" at bounding box center [401, 637] width 342 height 31
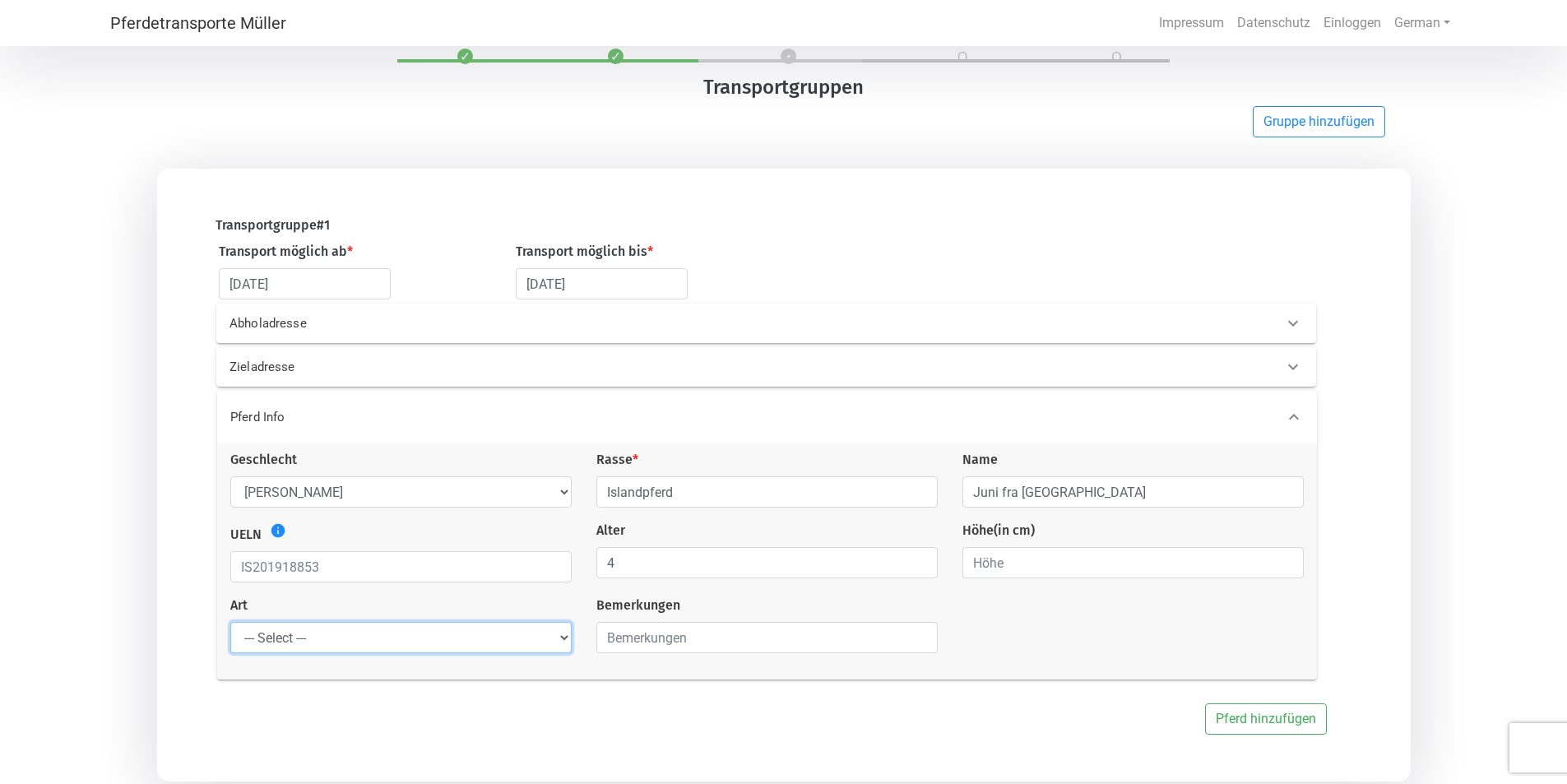
select select "saddle_horse"
click at [230, 539] on select "--- Select --- Problempferd Reitpferd Rohes Pferd Fohlen" at bounding box center [401, 637] width 342 height 31
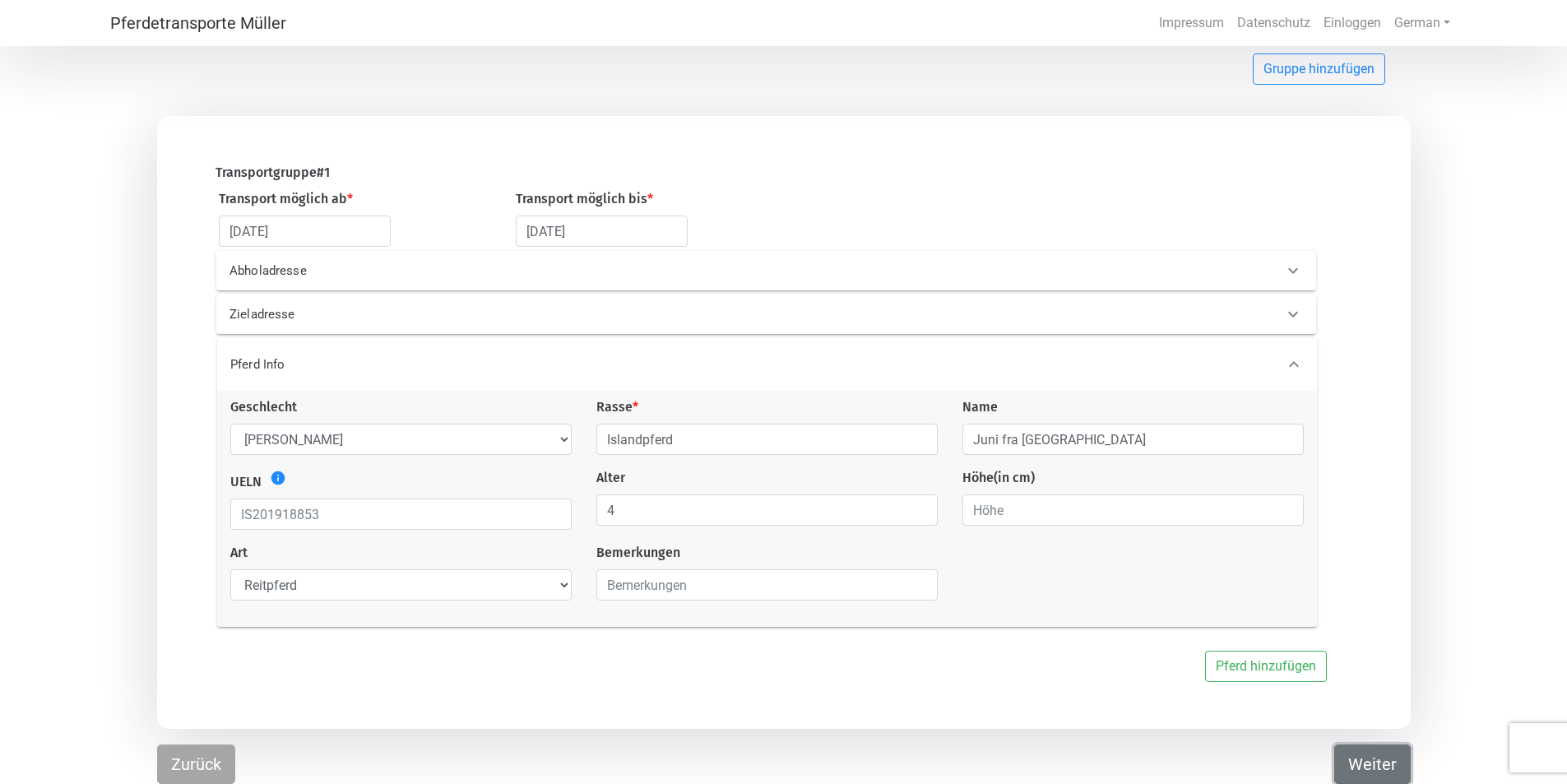
click at [716, 539] on button "Weiter" at bounding box center [1373, 763] width 76 height 39
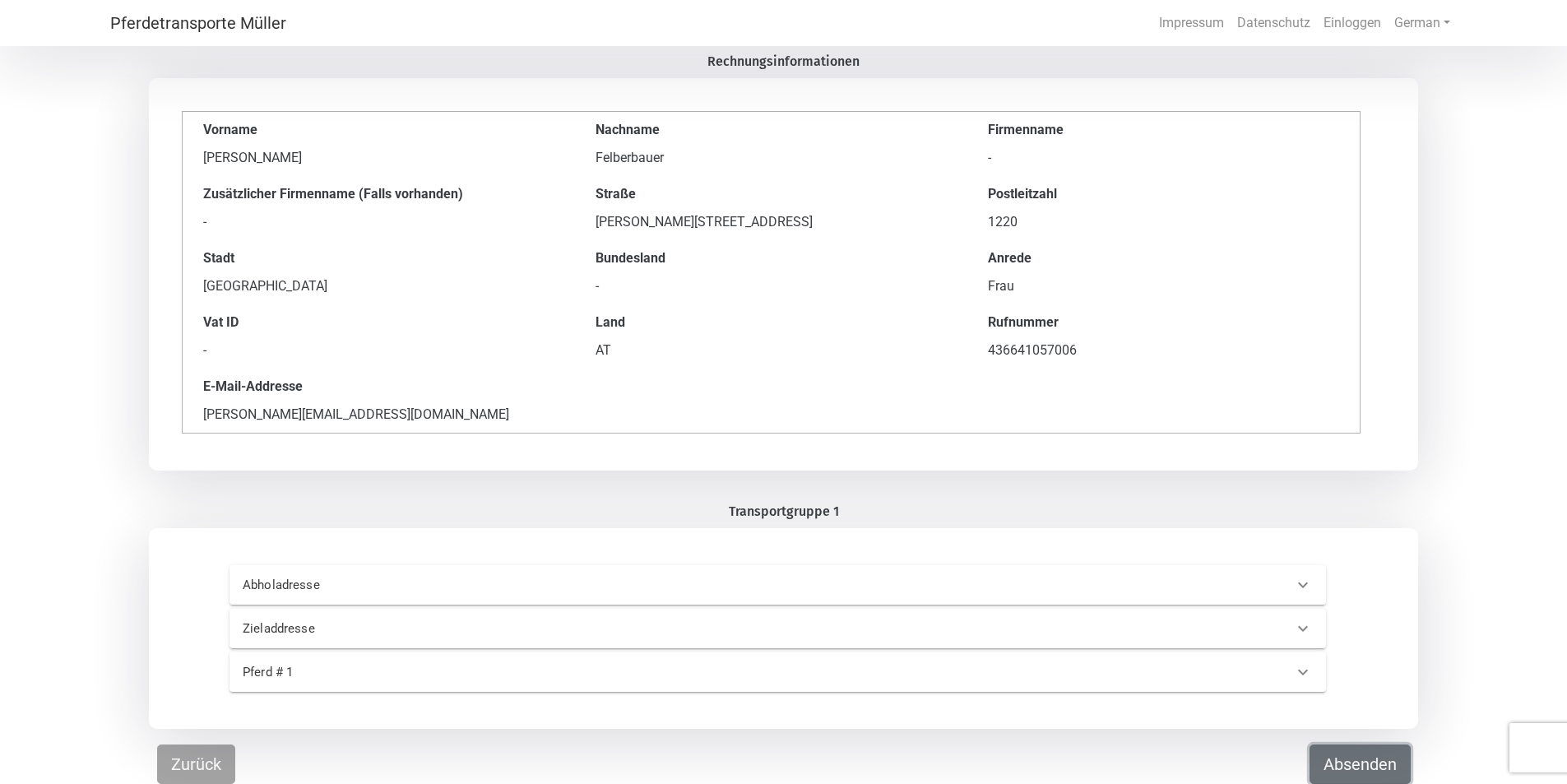
scroll to position [76, 0]
click at [716, 539] on button "Absenden" at bounding box center [1360, 763] width 101 height 39
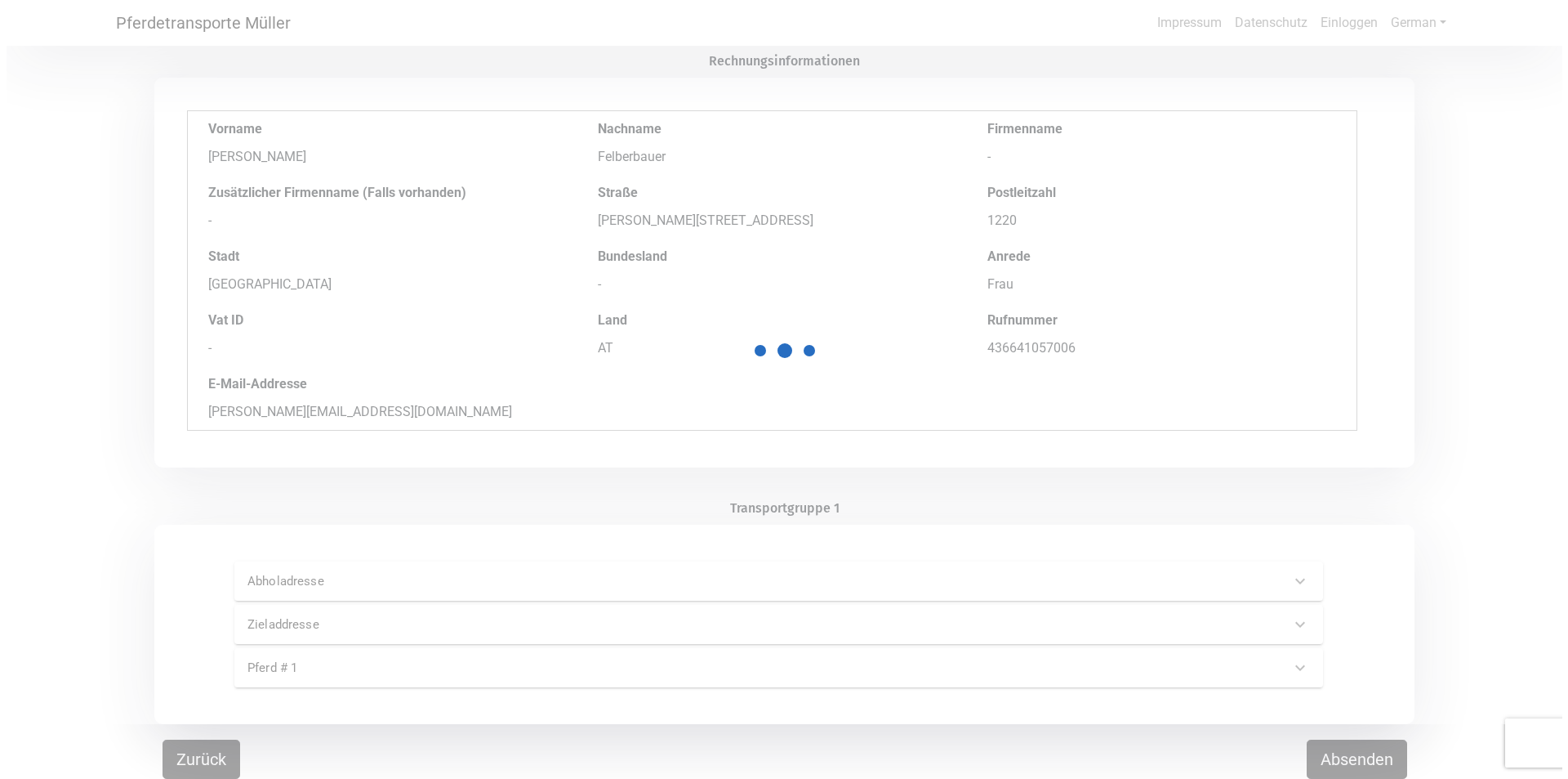
scroll to position [0, 0]
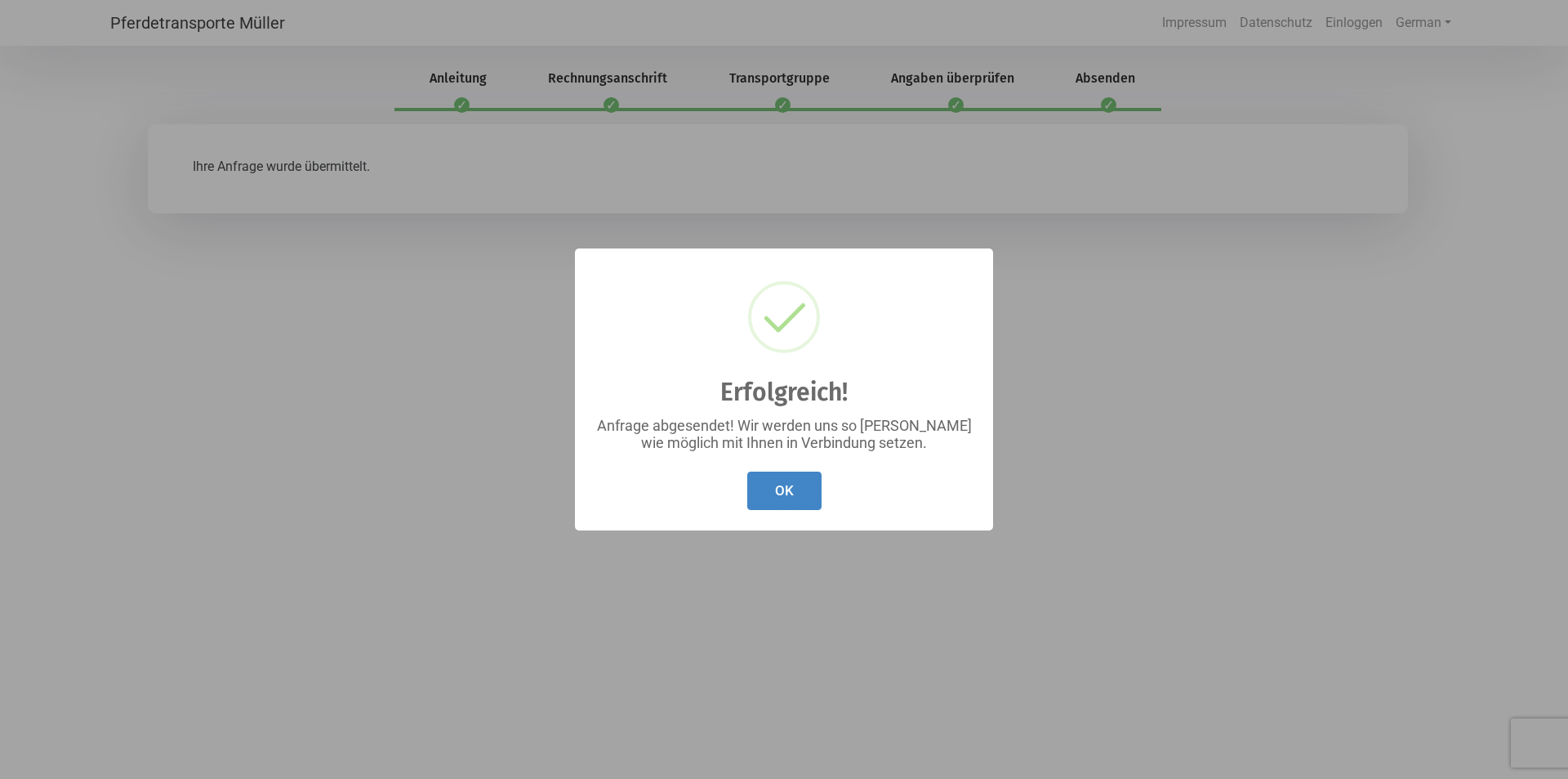
click at [711, 504] on button "OK" at bounding box center [784, 491] width 75 height 39
